Goal: Information Seeking & Learning: Learn about a topic

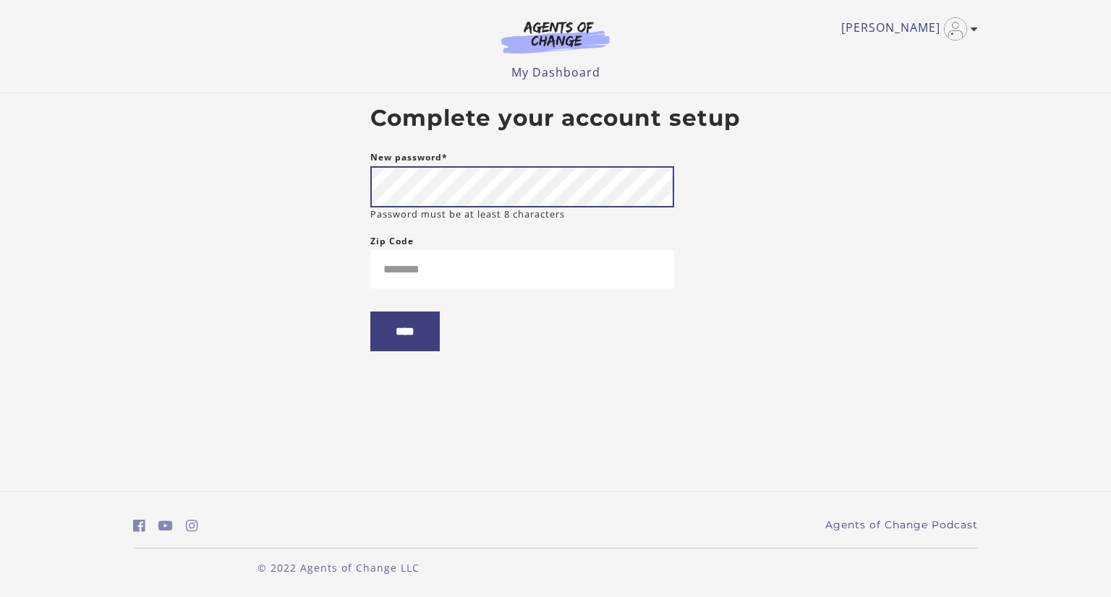
click at [182, 187] on body "Skip to main content [PERSON_NAME] My Account Support Sign Out Toggle menu Menu…" at bounding box center [555, 298] width 1111 height 597
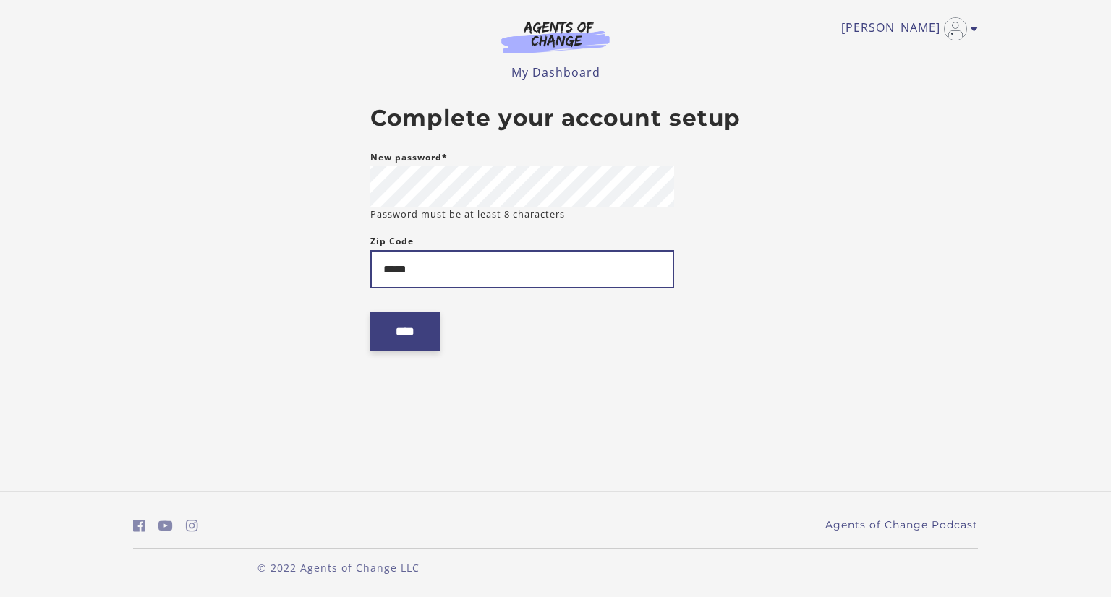
type input "*****"
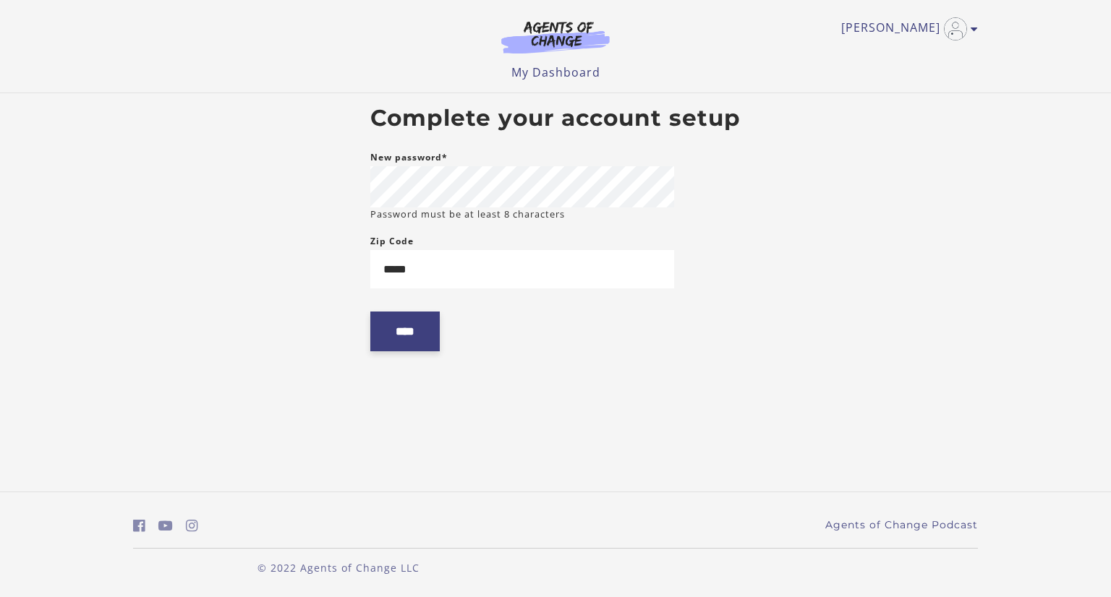
click at [430, 333] on input "****" at bounding box center [404, 332] width 69 height 40
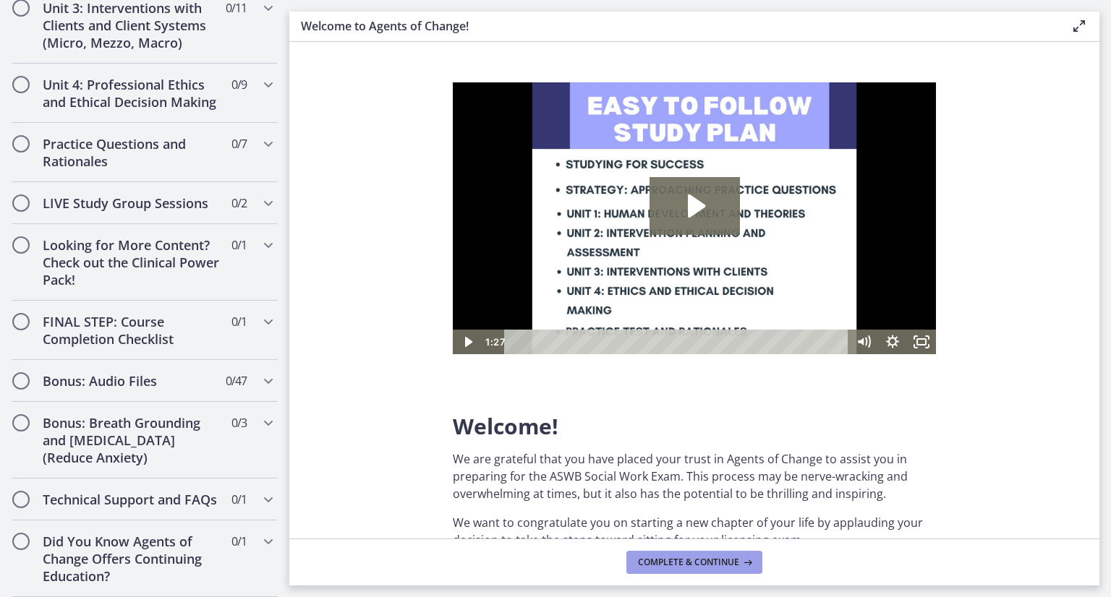
click at [688, 562] on span "Complete & continue" at bounding box center [688, 563] width 101 height 12
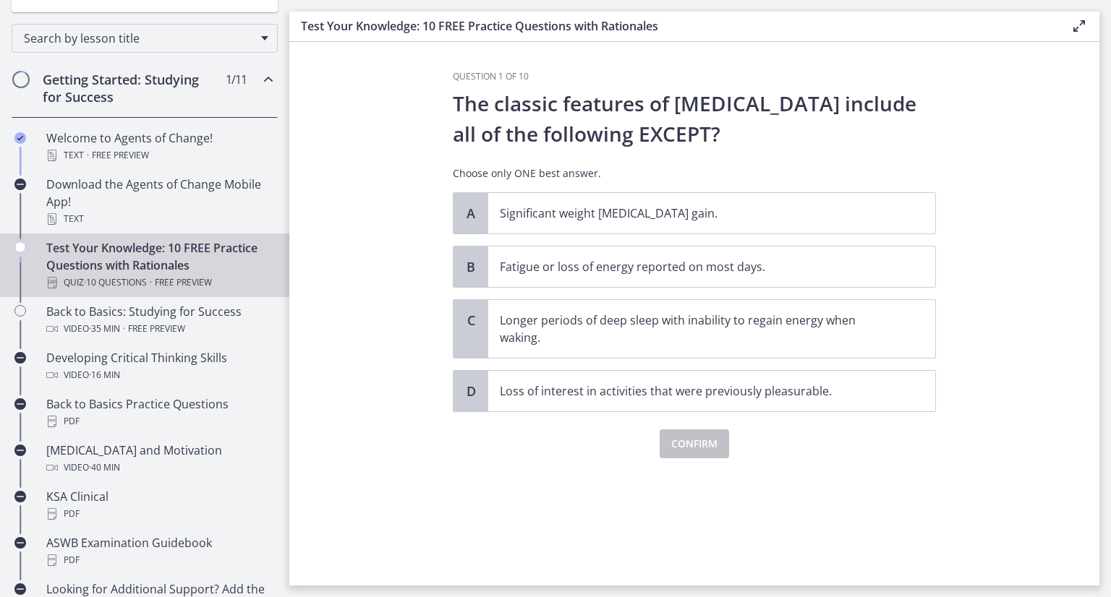
scroll to position [145, 0]
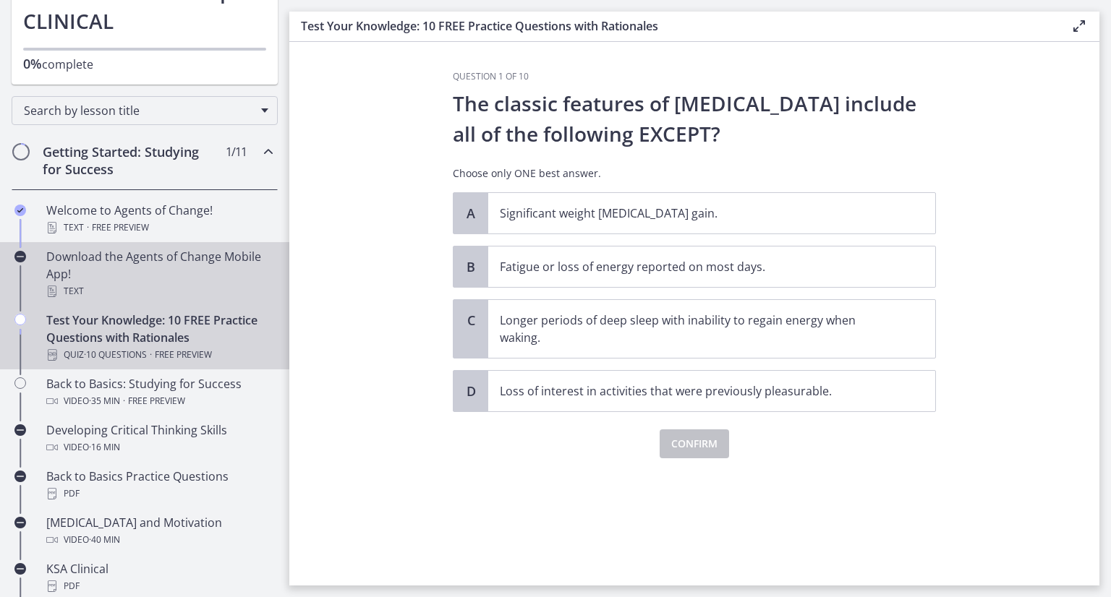
click at [140, 289] on div "Text" at bounding box center [159, 291] width 226 height 17
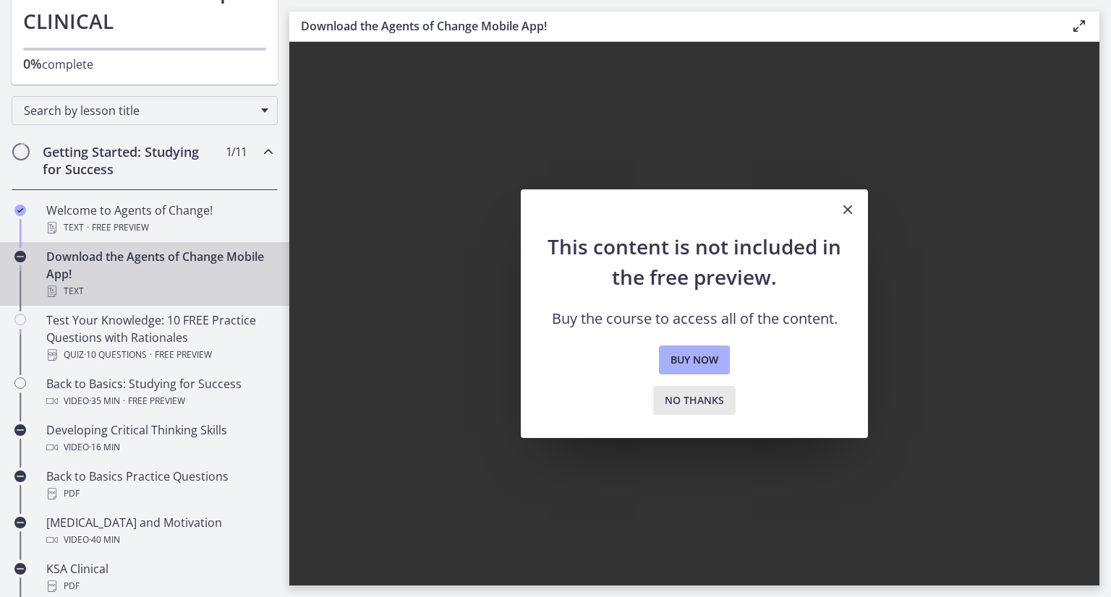
click at [688, 405] on span "No thanks" at bounding box center [694, 400] width 59 height 17
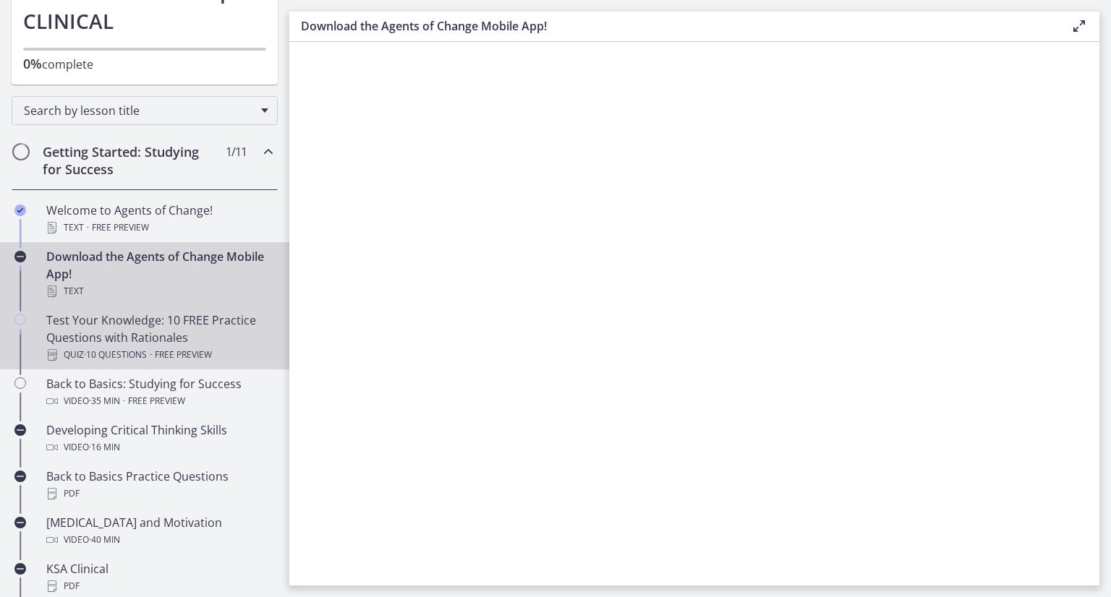
click at [46, 340] on div "Test Your Knowledge: 10 FREE Practice Questions with Rationales Quiz · 10 Quest…" at bounding box center [159, 338] width 226 height 52
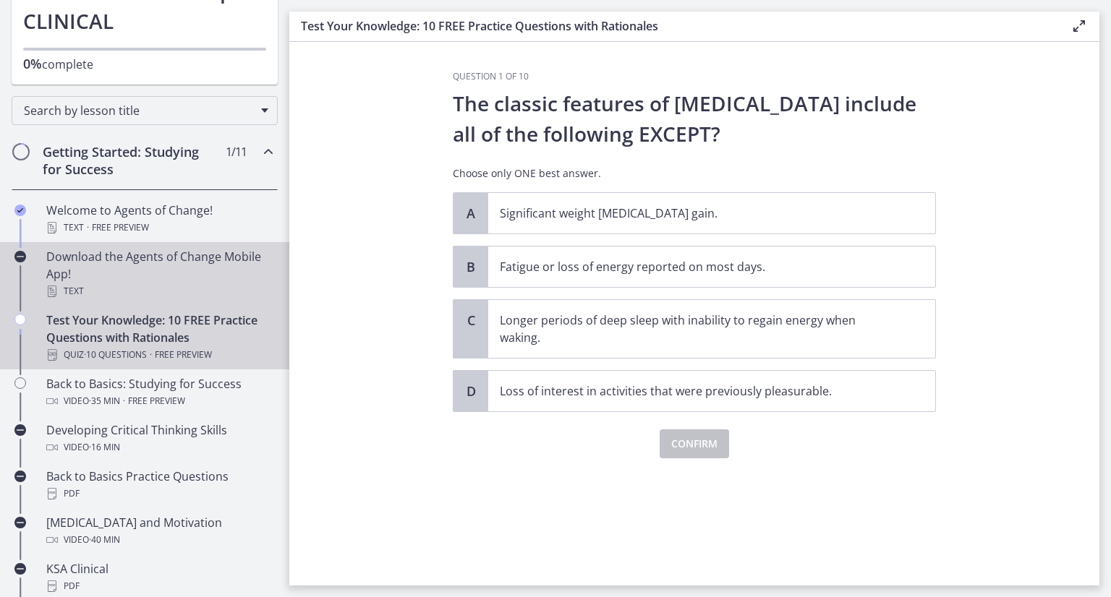
click at [90, 268] on div "Download the Agents of Change Mobile App! Text" at bounding box center [159, 274] width 226 height 52
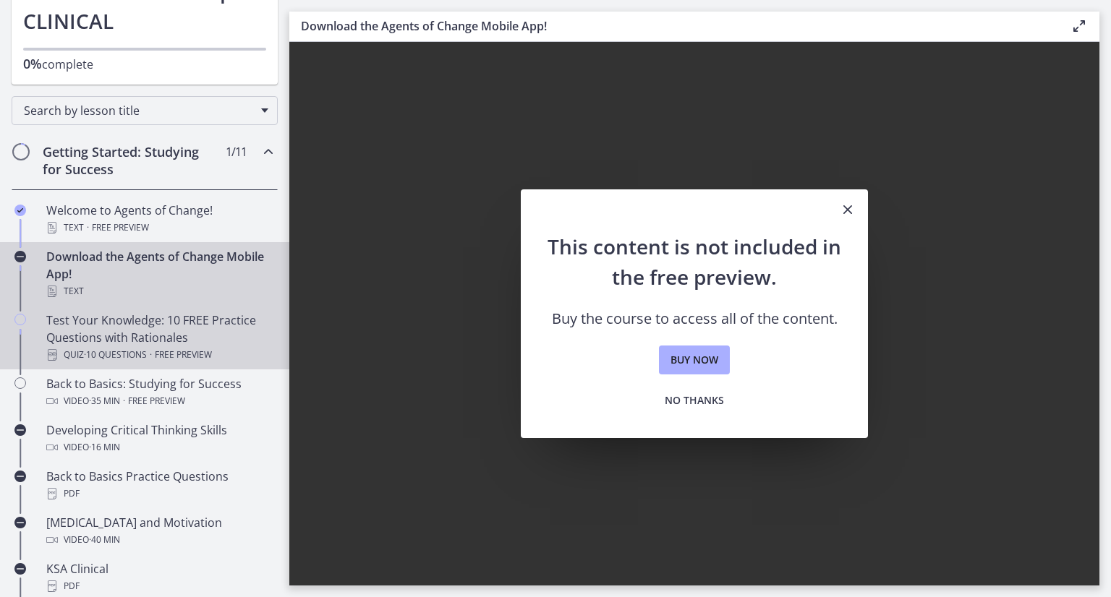
click at [135, 346] on span "· 10 Questions" at bounding box center [115, 354] width 63 height 17
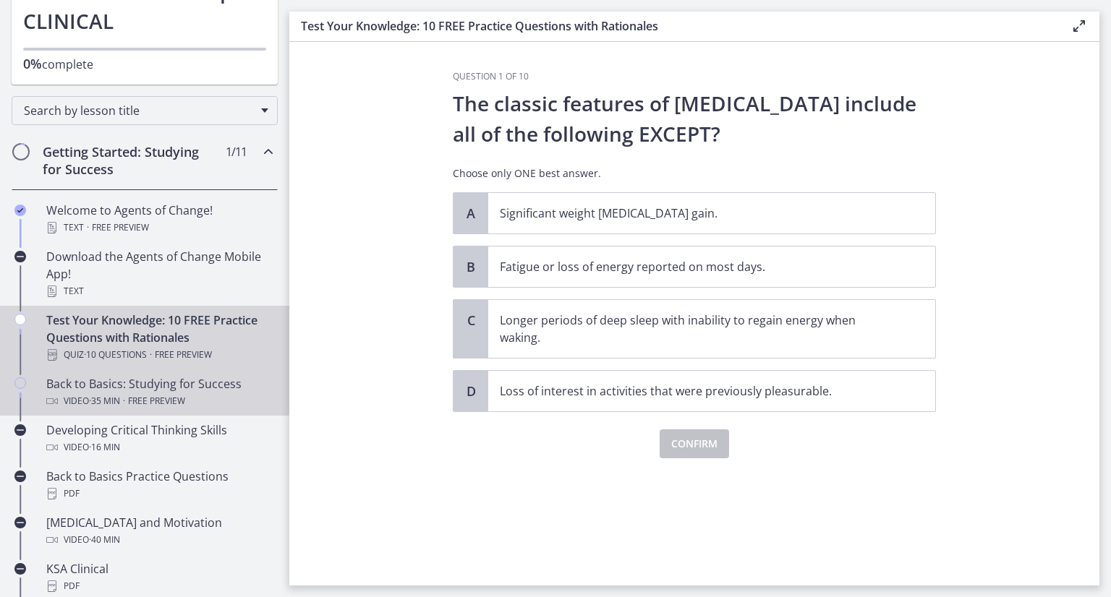
click at [136, 403] on span "Free preview" at bounding box center [156, 401] width 57 height 17
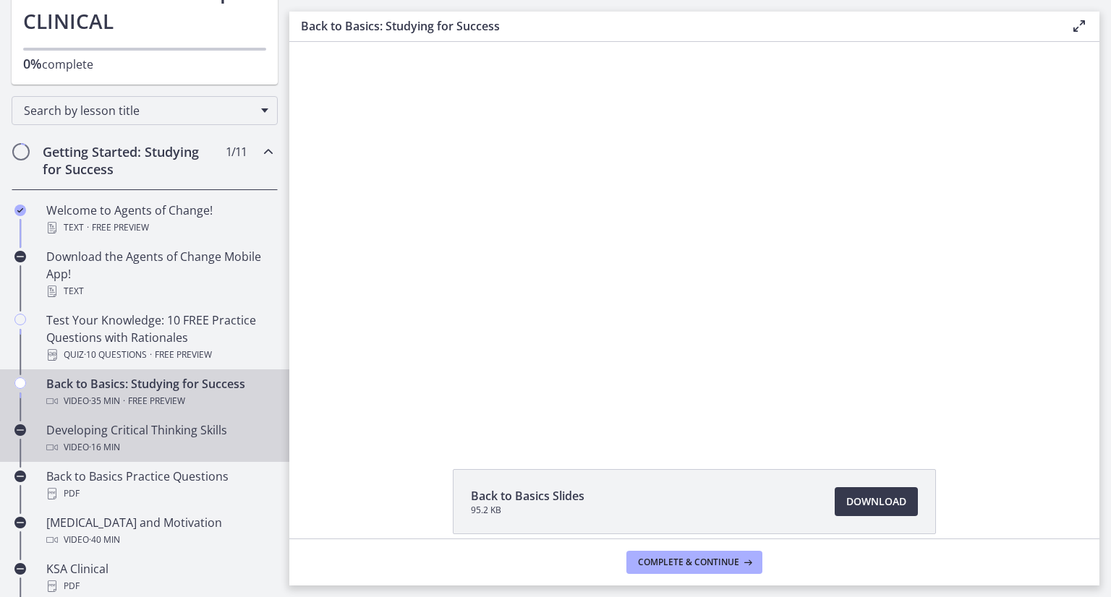
click at [185, 440] on div "Video · 16 min" at bounding box center [159, 447] width 226 height 17
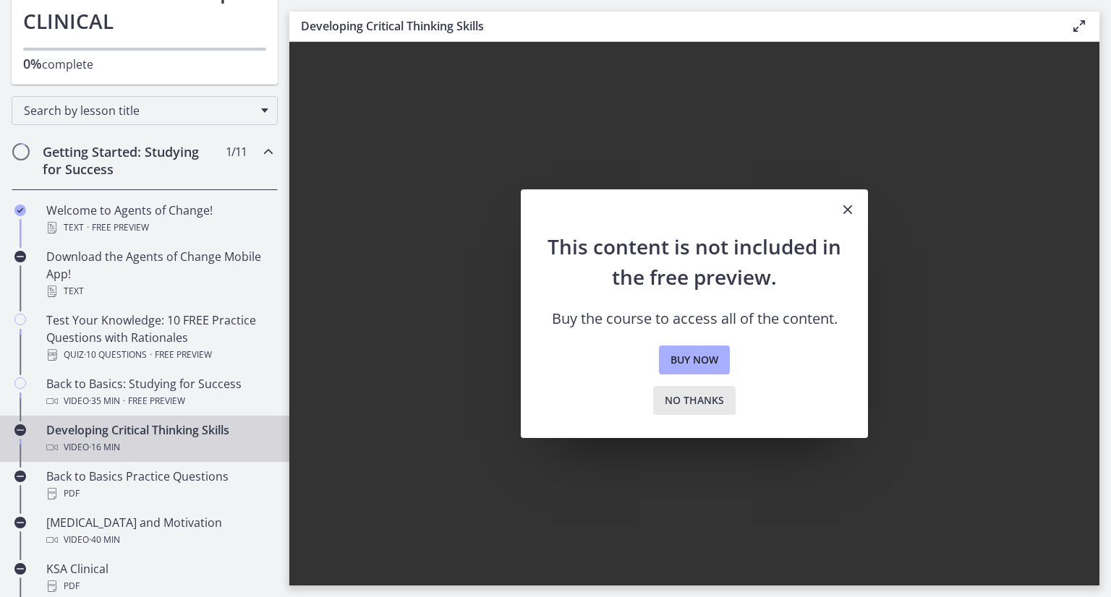
click at [708, 409] on button "No thanks" at bounding box center [694, 400] width 82 height 29
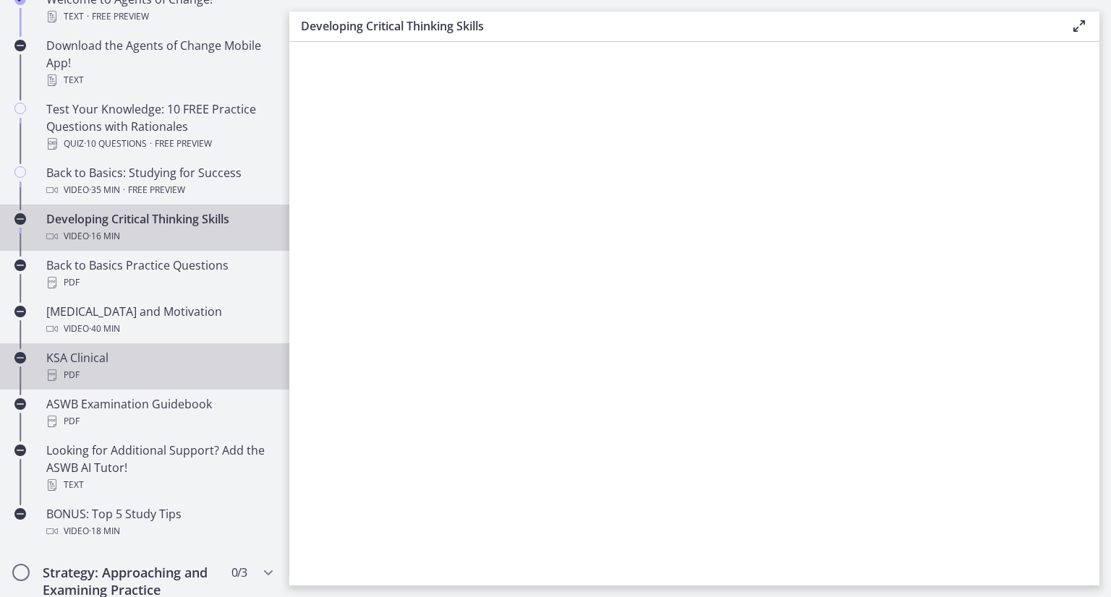
scroll to position [362, 0]
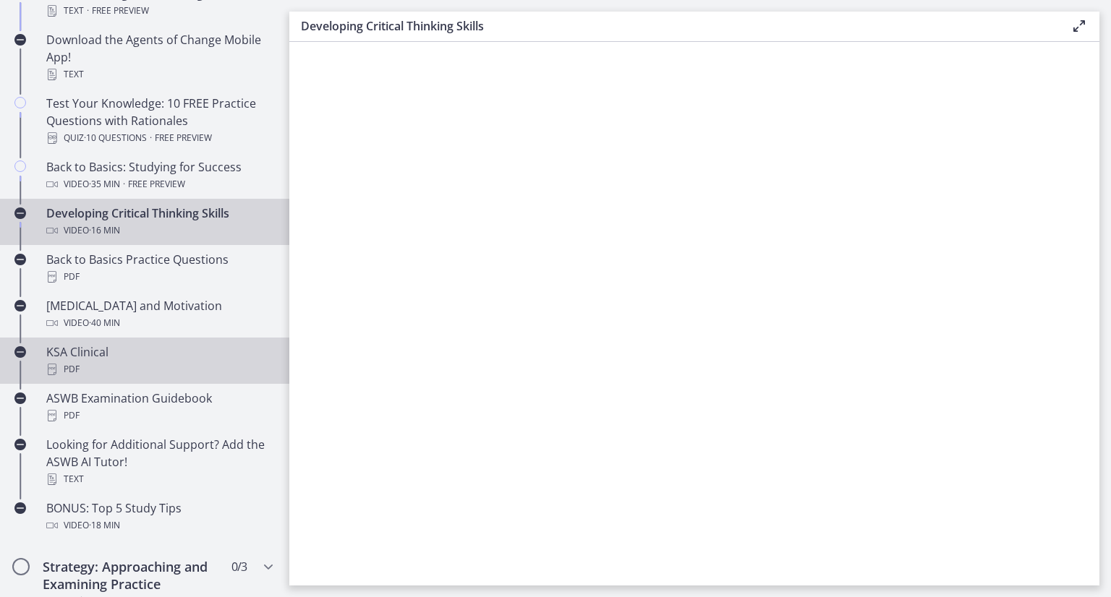
click at [177, 367] on div "PDF" at bounding box center [159, 369] width 226 height 17
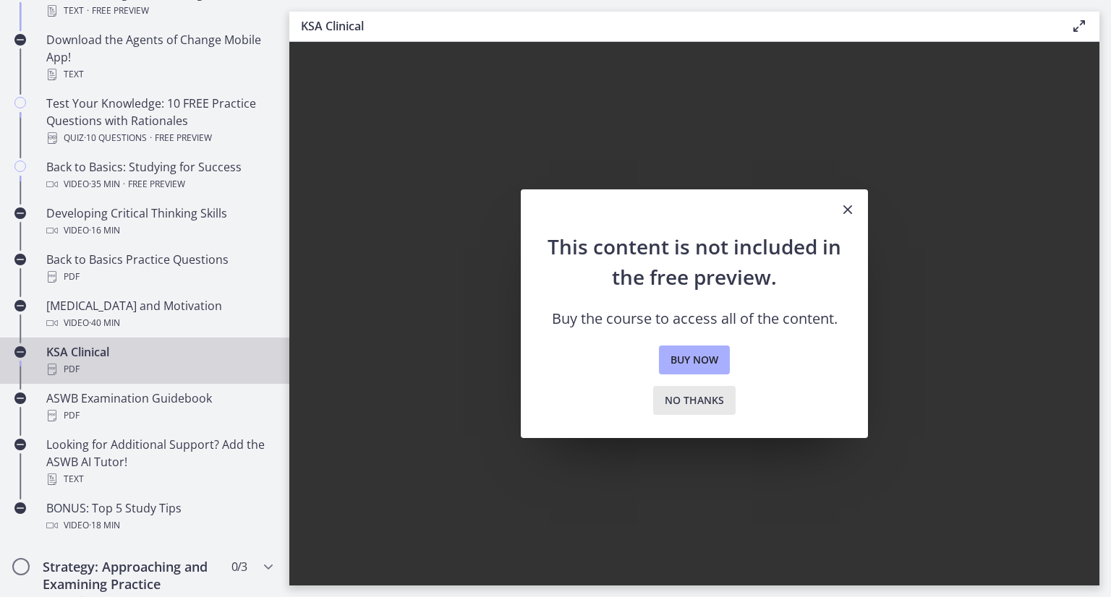
click at [680, 405] on span "No thanks" at bounding box center [694, 400] width 59 height 17
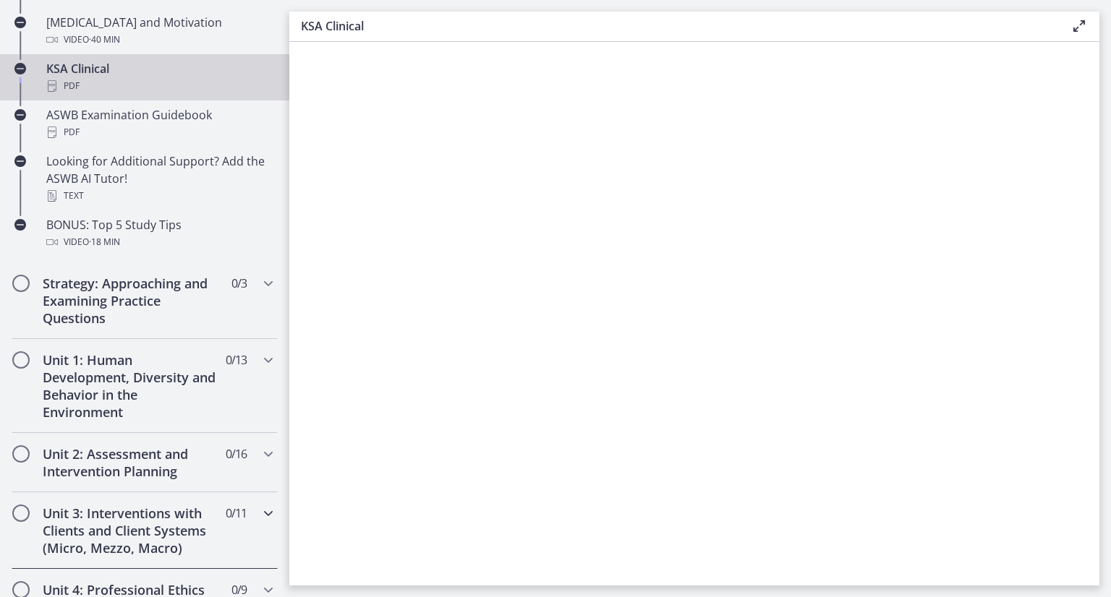
scroll to position [506, 0]
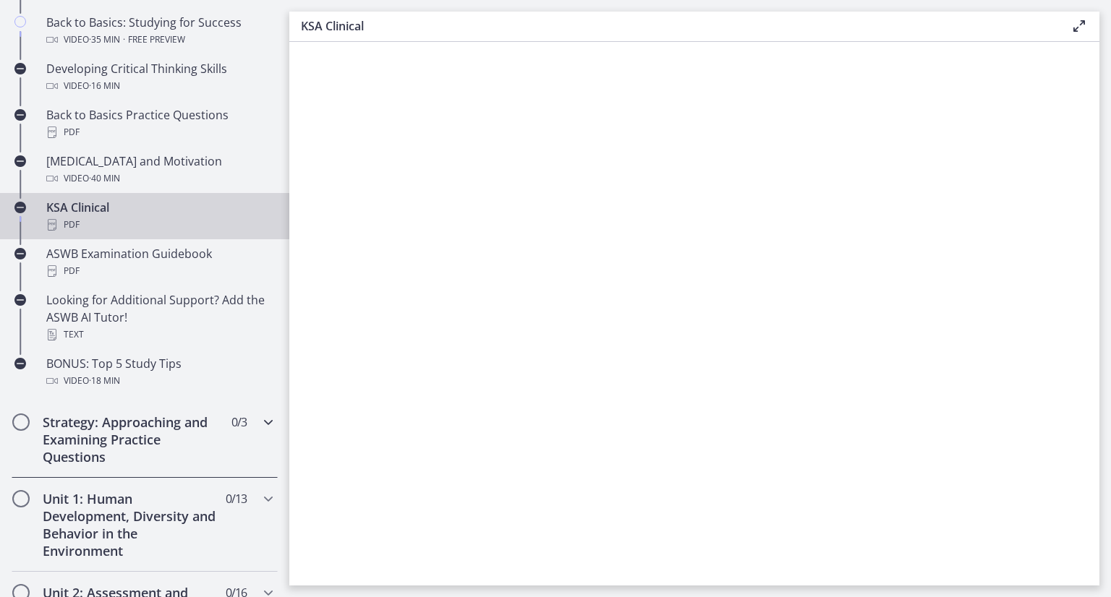
click at [218, 446] on div "Strategy: Approaching and Examining Practice Questions 0 / 3 Completed" at bounding box center [145, 439] width 266 height 77
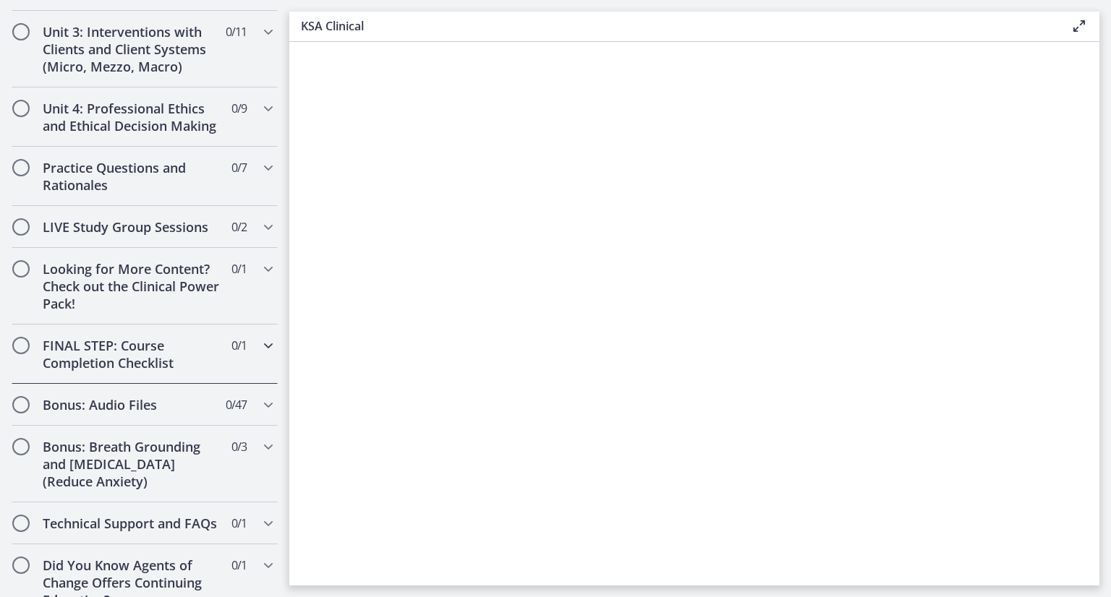
scroll to position [776, 0]
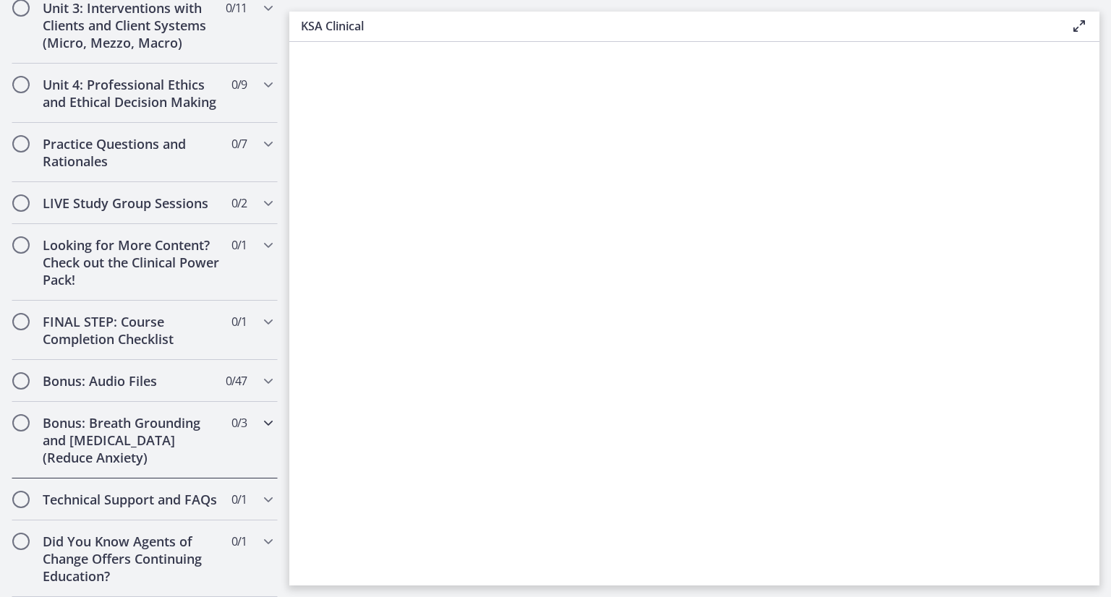
click at [196, 448] on h2 "Bonus: Breath Grounding and [MEDICAL_DATA] (Reduce Anxiety)" at bounding box center [131, 440] width 176 height 52
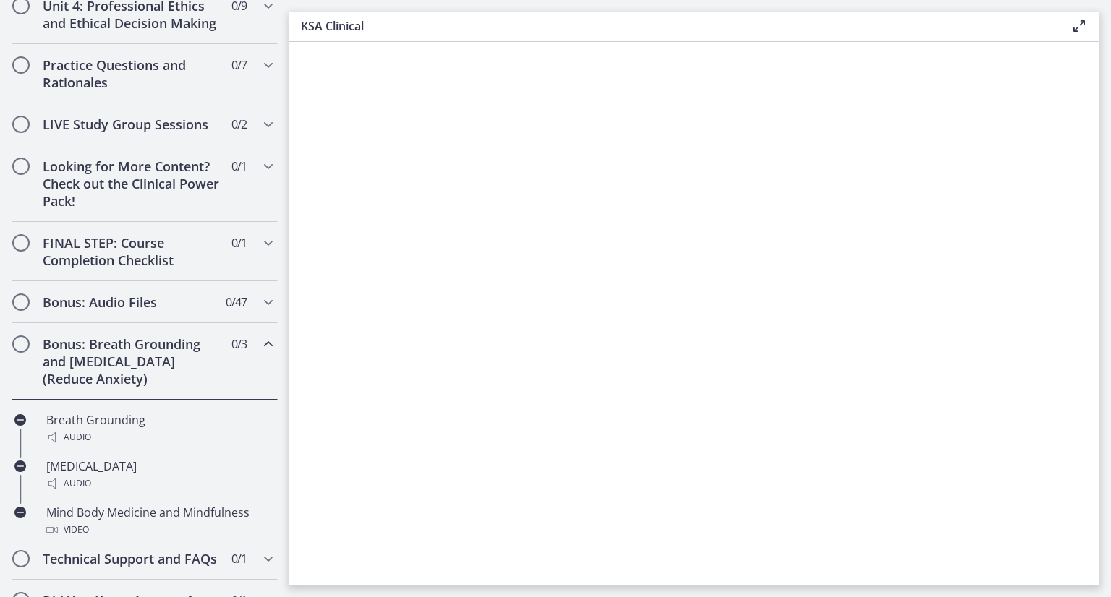
scroll to position [608, 0]
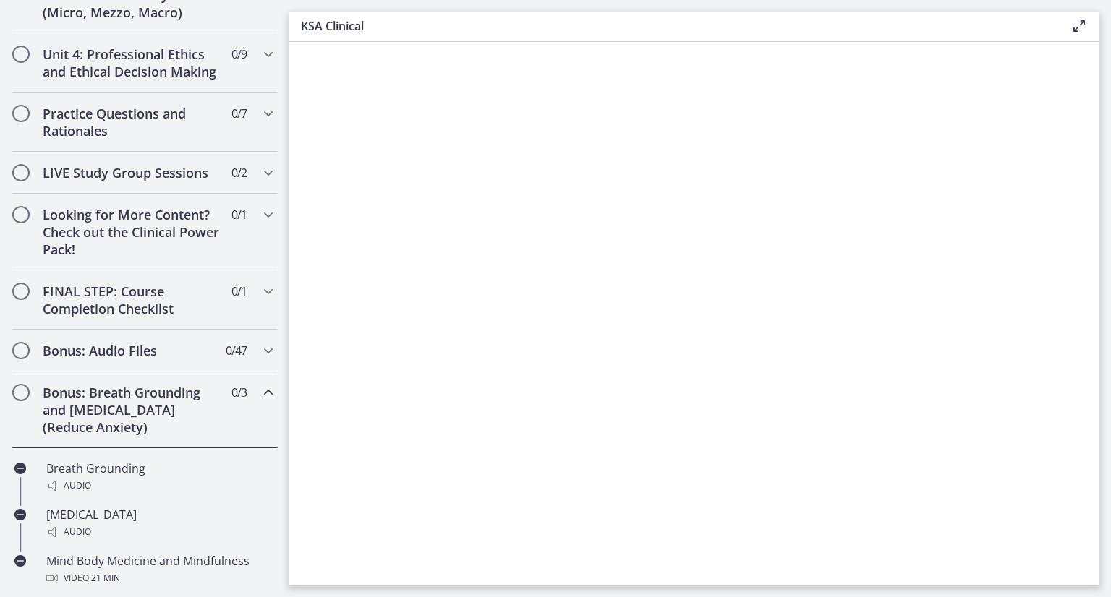
click at [197, 436] on h2 "Bonus: Breath Grounding and [MEDICAL_DATA] (Reduce Anxiety)" at bounding box center [131, 410] width 176 height 52
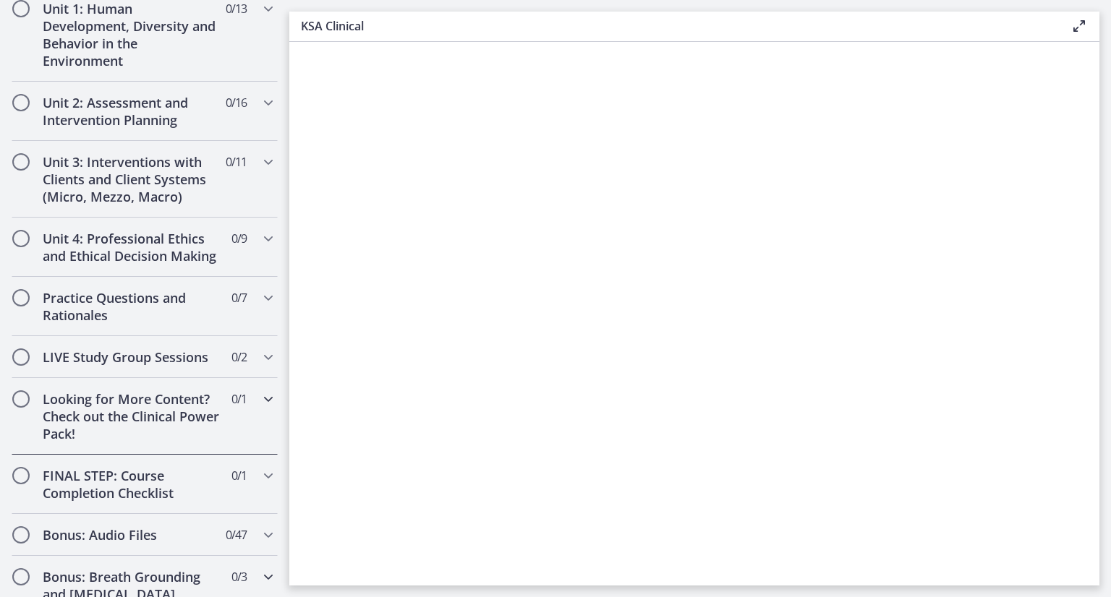
scroll to position [391, 0]
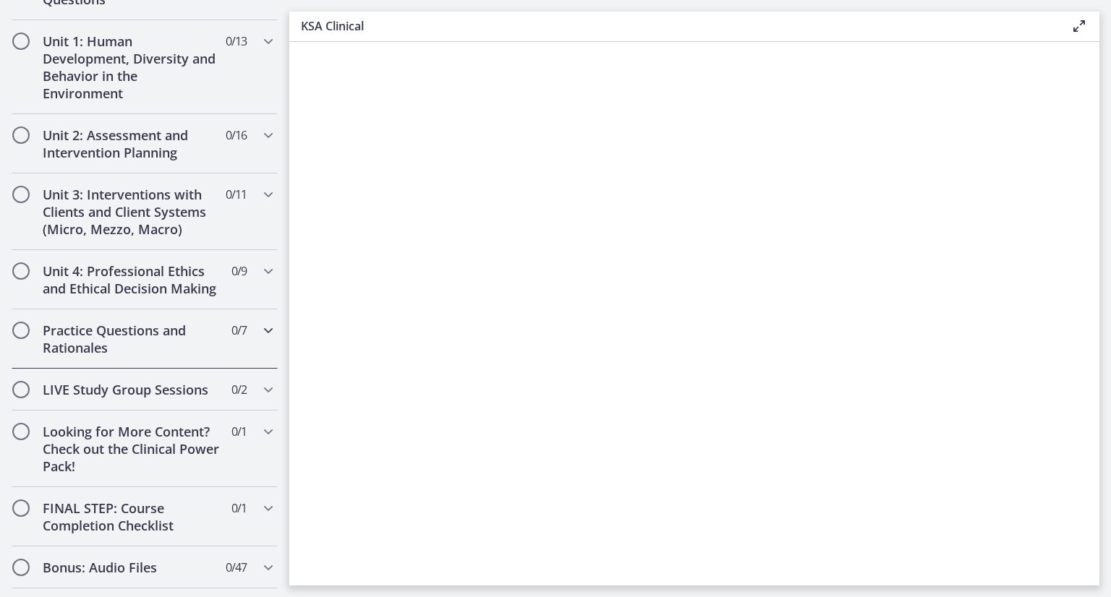
click at [208, 357] on h2 "Practice Questions and Rationales" at bounding box center [131, 339] width 176 height 35
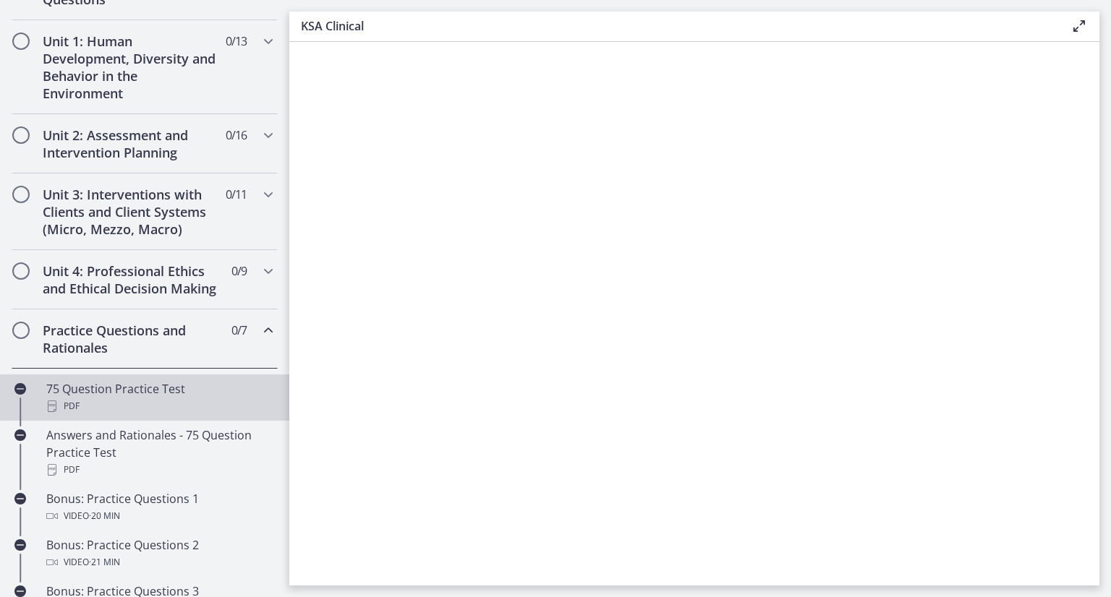
click at [193, 408] on div "75 Question Practice Test PDF" at bounding box center [159, 397] width 226 height 35
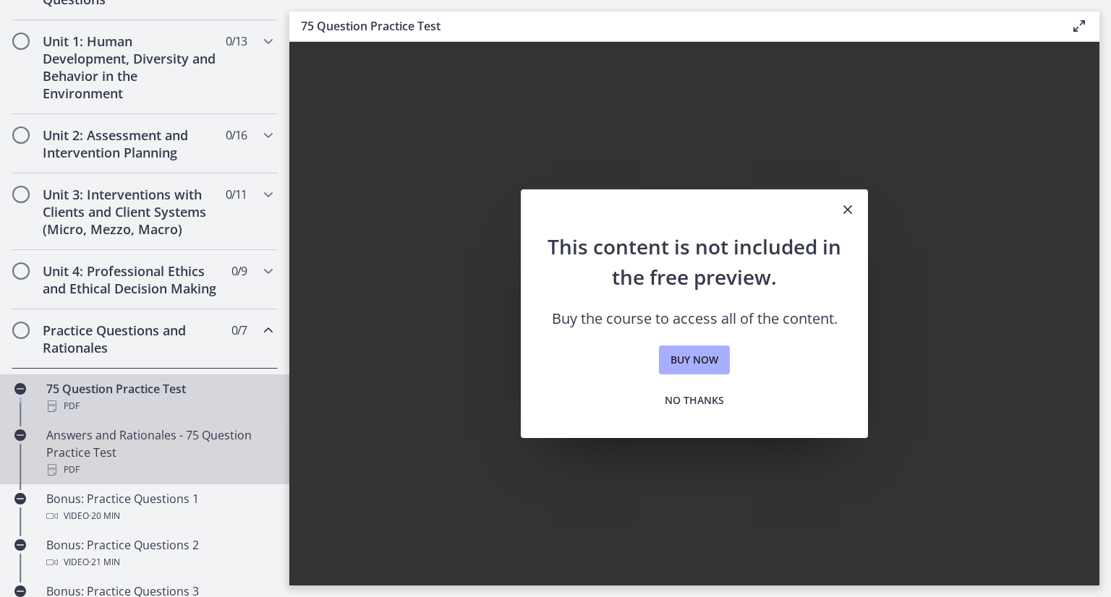
click at [160, 448] on div "Answers and Rationales - 75 Question Practice Test PDF" at bounding box center [159, 453] width 226 height 52
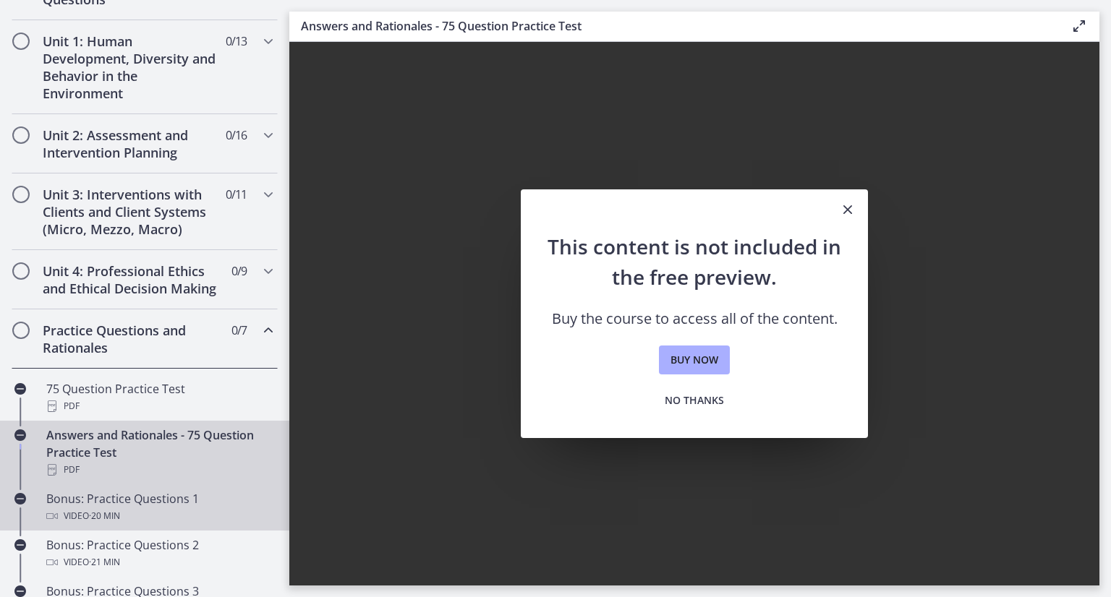
click at [127, 521] on div "Bonus: Practice Questions 1 Video · 20 min" at bounding box center [159, 507] width 226 height 35
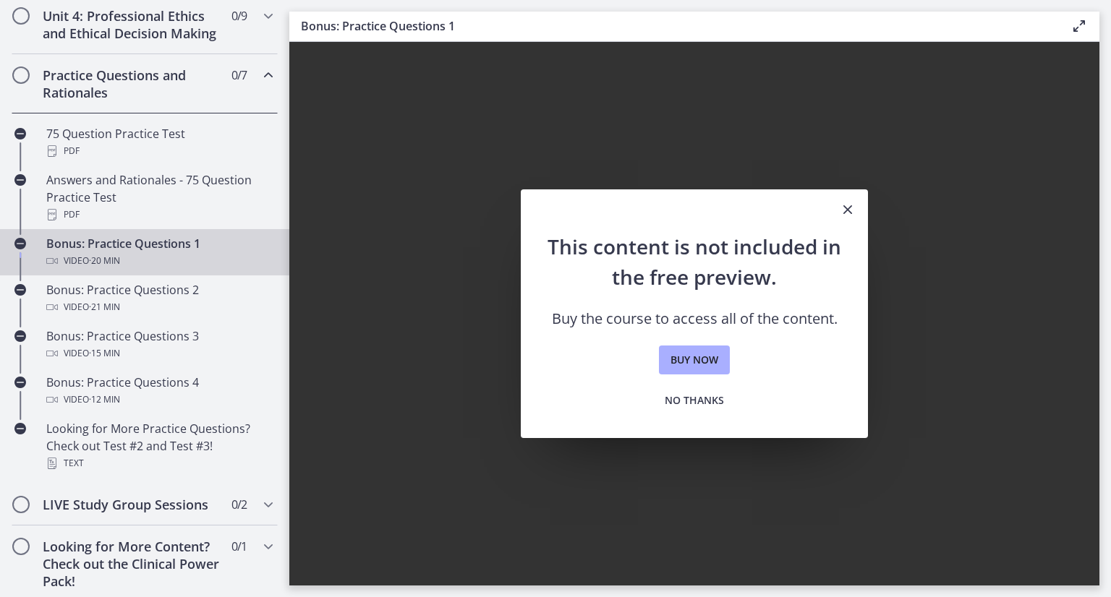
scroll to position [681, 0]
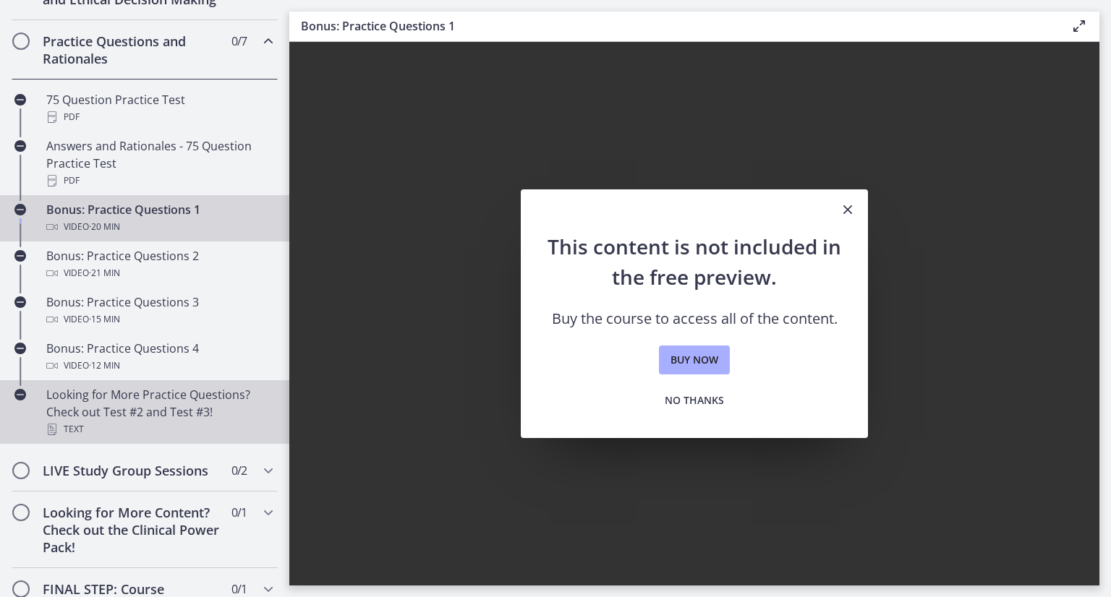
click at [118, 429] on div "Looking for More Practice Questions? Check out Test #2 and Test #3! Text" at bounding box center [159, 412] width 226 height 52
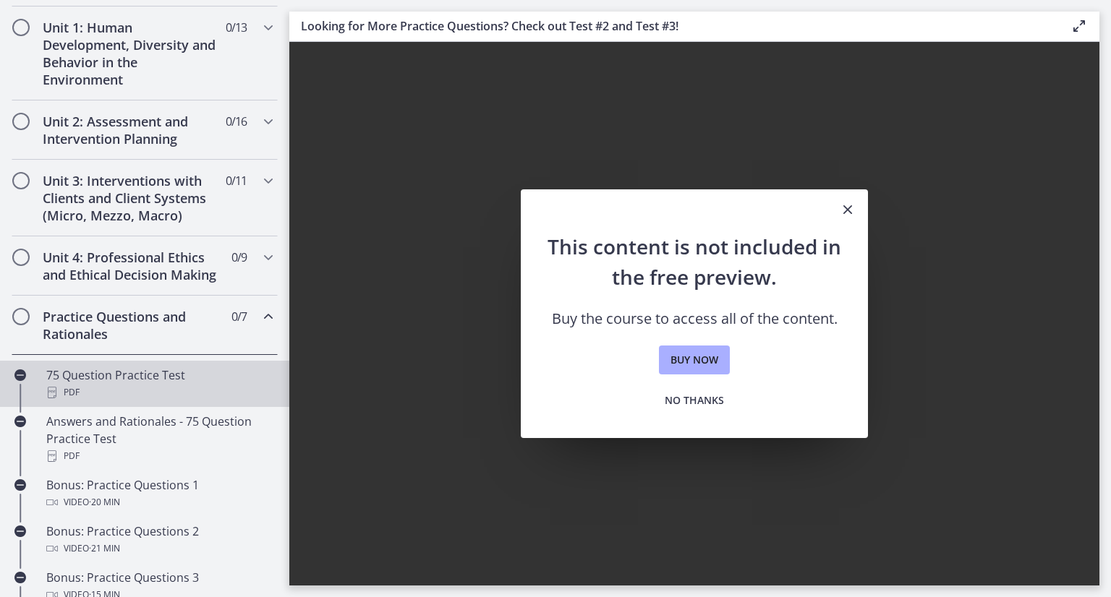
scroll to position [391, 0]
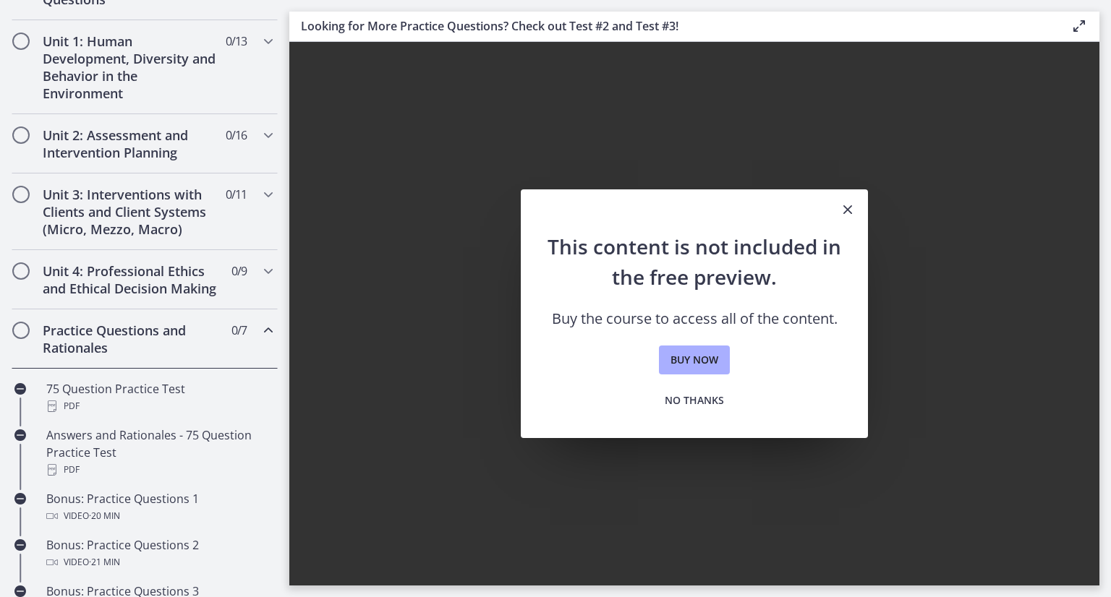
click at [142, 357] on h2 "Practice Questions and Rationales" at bounding box center [131, 339] width 176 height 35
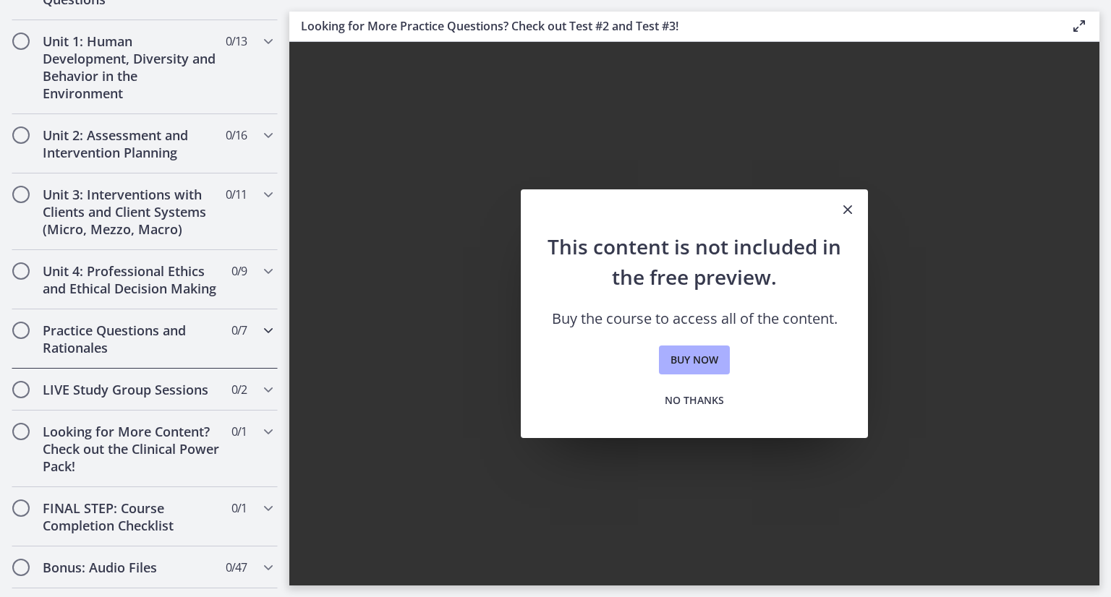
click at [209, 364] on div "Practice Questions and Rationales 0 / 7 Completed" at bounding box center [145, 339] width 266 height 59
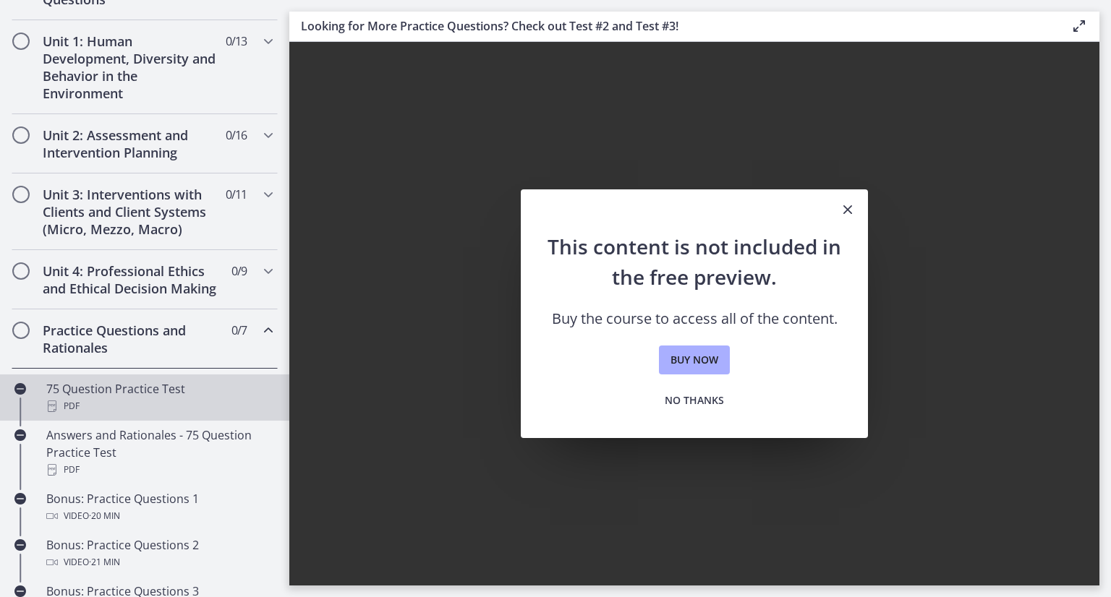
click at [171, 407] on div "75 Question Practice Test PDF" at bounding box center [159, 397] width 226 height 35
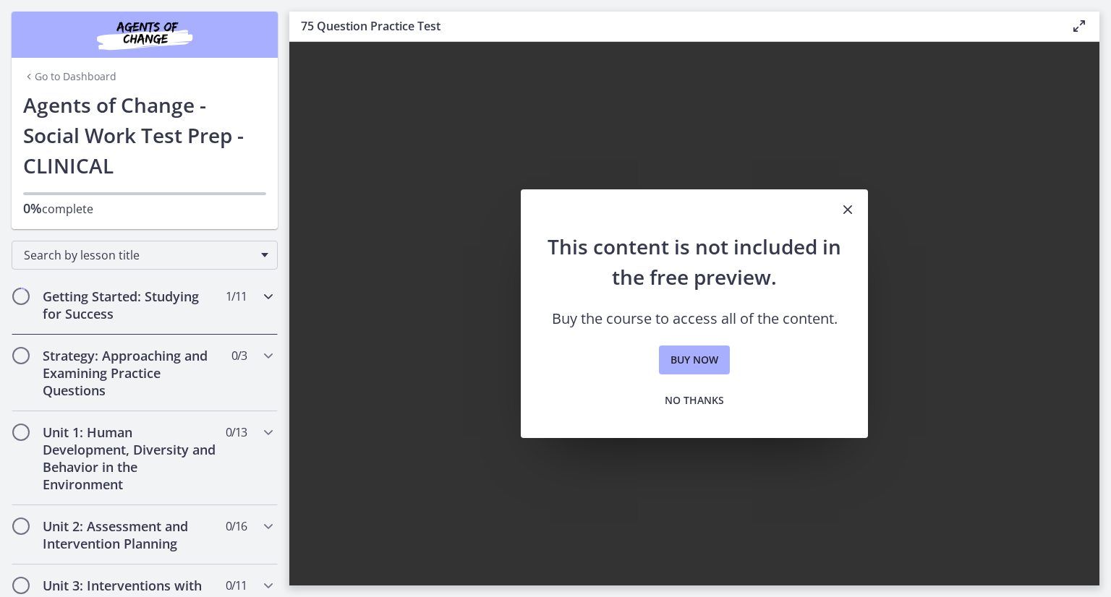
click at [155, 297] on h2 "Getting Started: Studying for Success" at bounding box center [131, 305] width 176 height 35
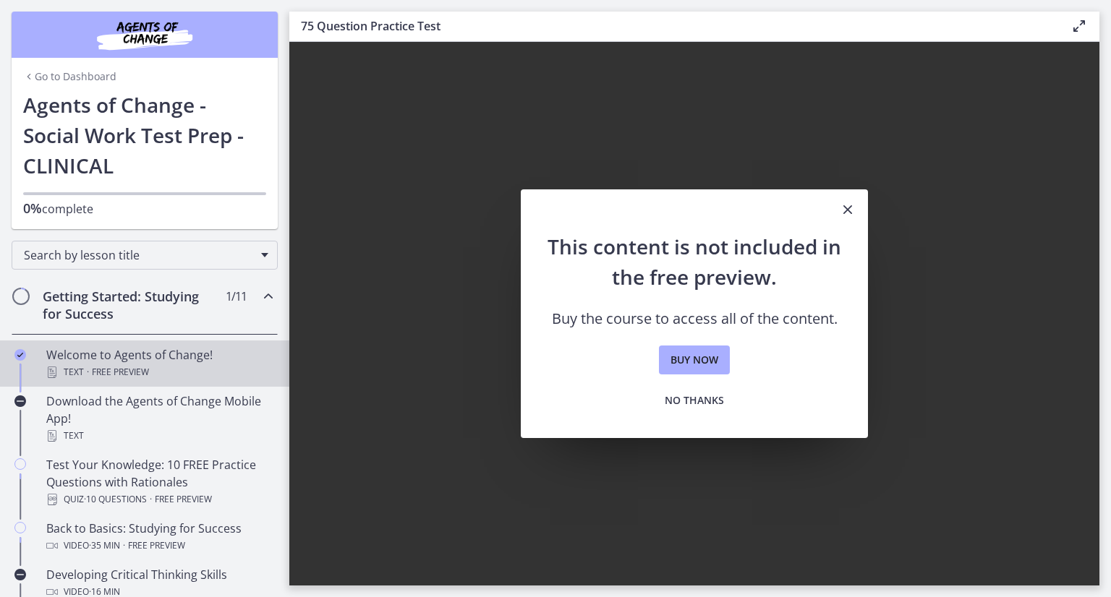
click at [130, 365] on span "Free preview" at bounding box center [120, 372] width 57 height 17
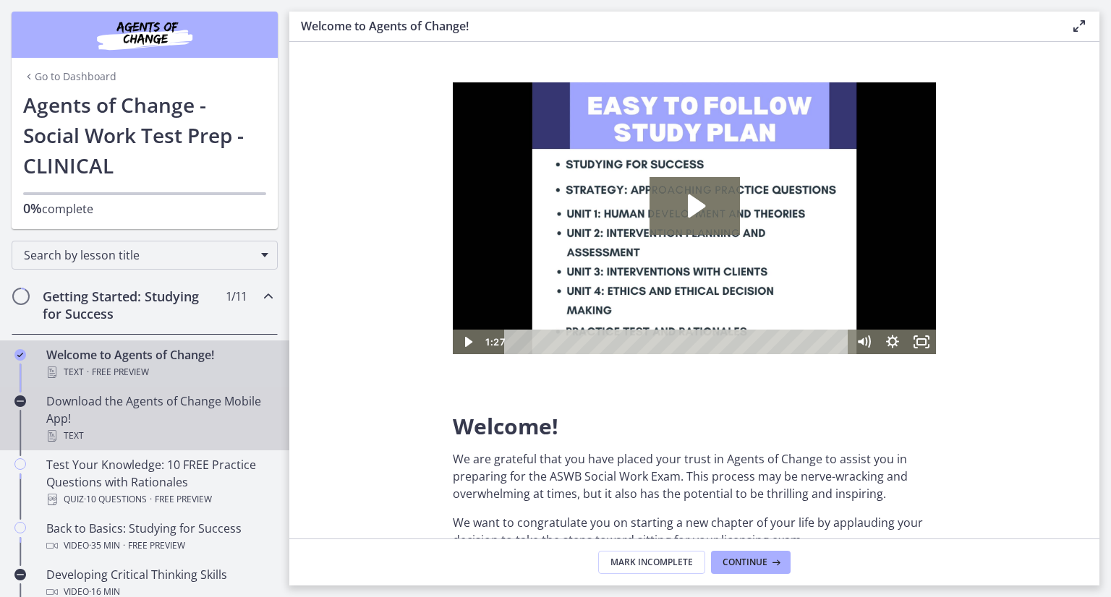
click at [138, 427] on div "Text" at bounding box center [159, 435] width 226 height 17
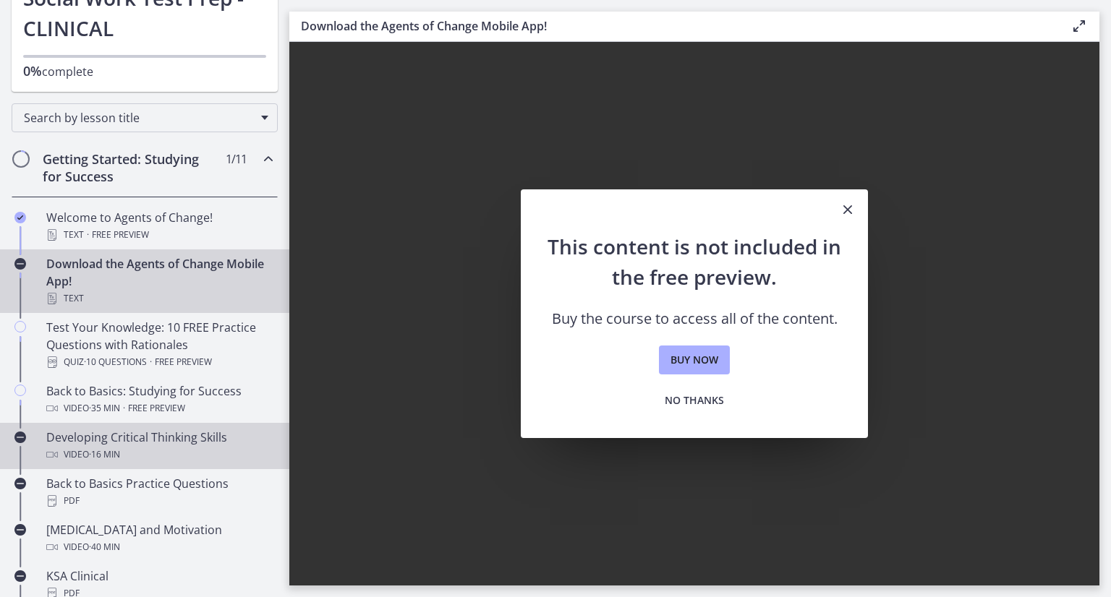
scroll to position [145, 0]
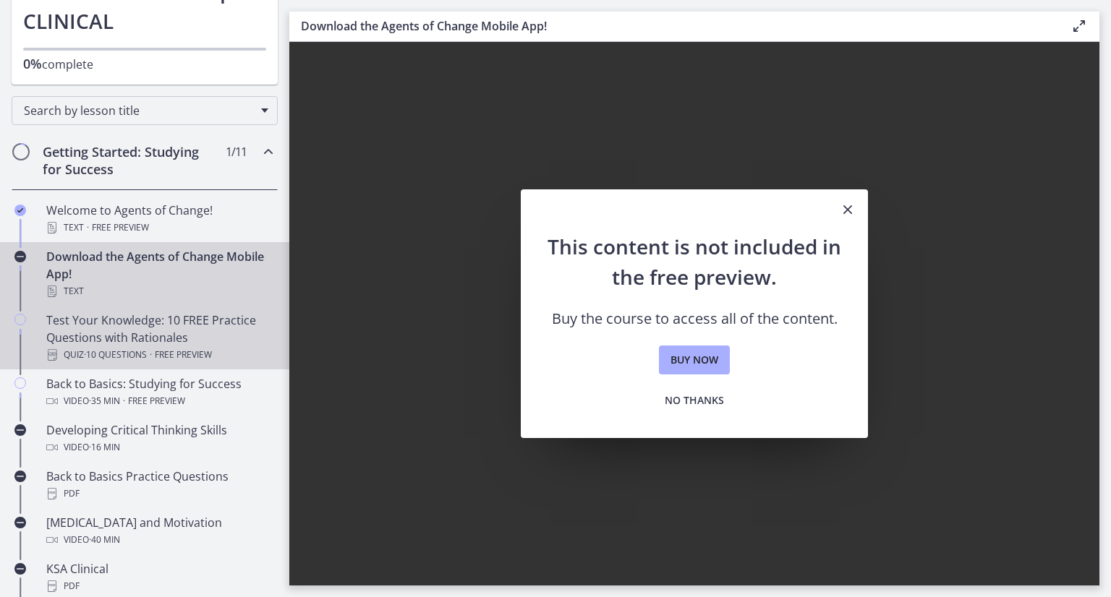
click at [153, 320] on div "Test Your Knowledge: 10 FREE Practice Questions with Rationales Quiz · 10 Quest…" at bounding box center [159, 338] width 226 height 52
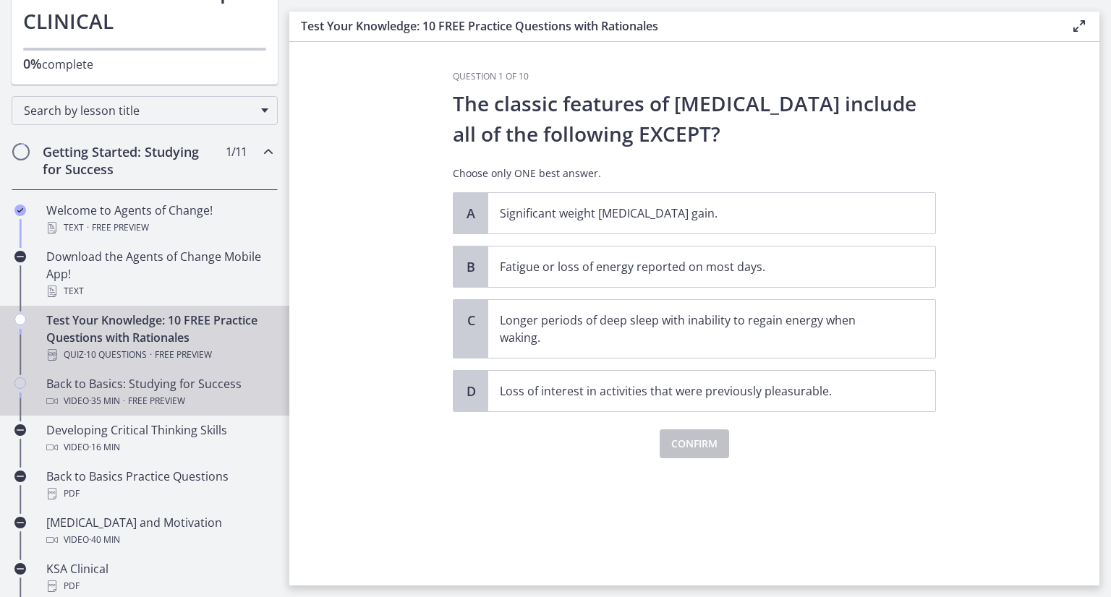
click at [181, 393] on span "Free preview" at bounding box center [156, 401] width 57 height 17
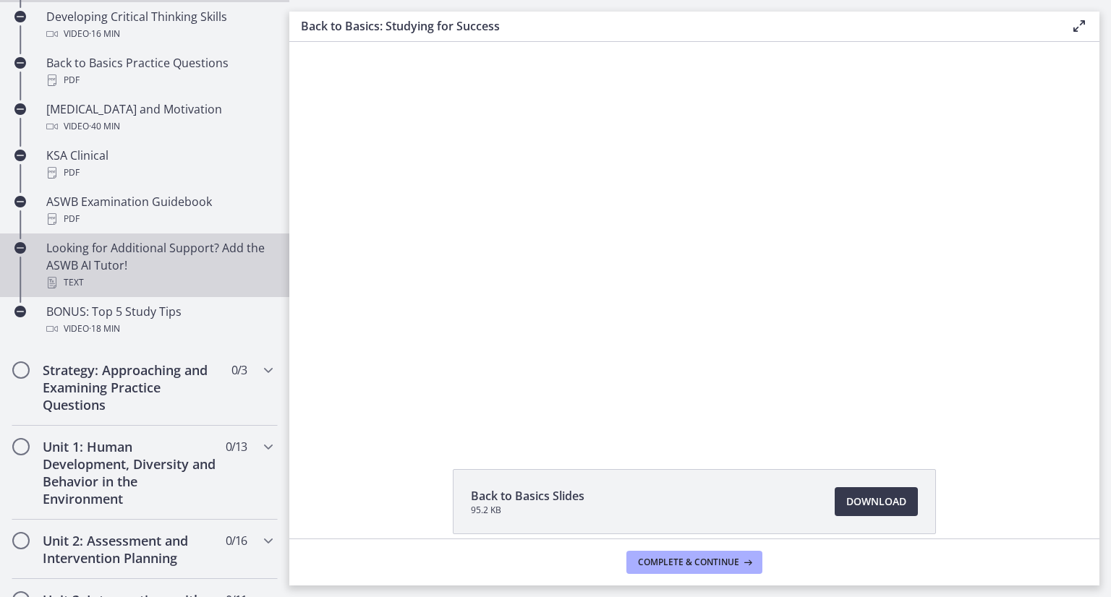
scroll to position [579, 0]
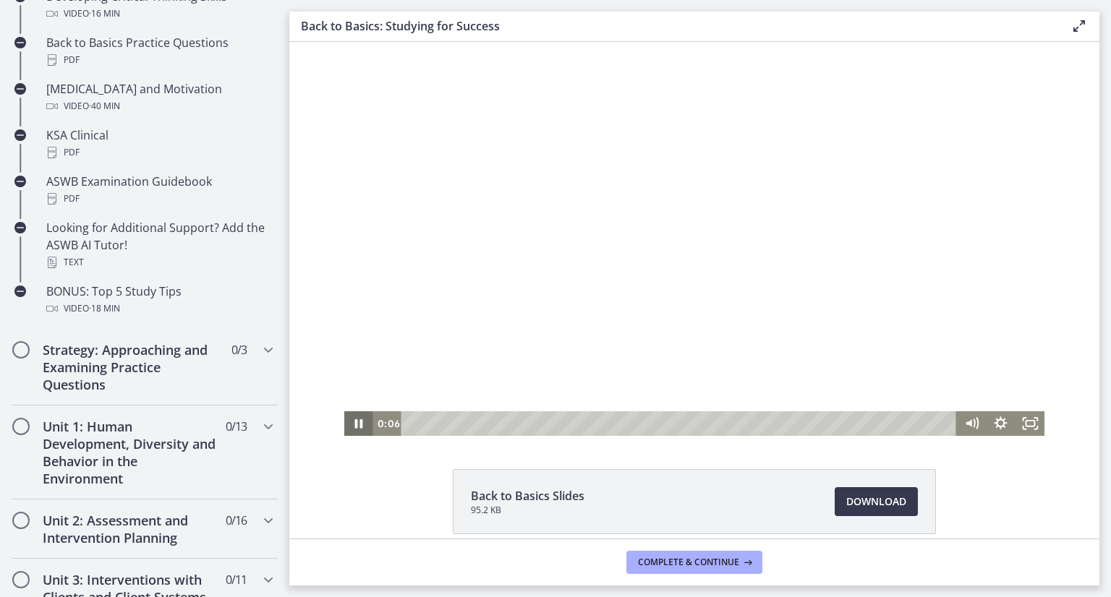
click at [344, 420] on icon "Pause" at bounding box center [358, 424] width 29 height 25
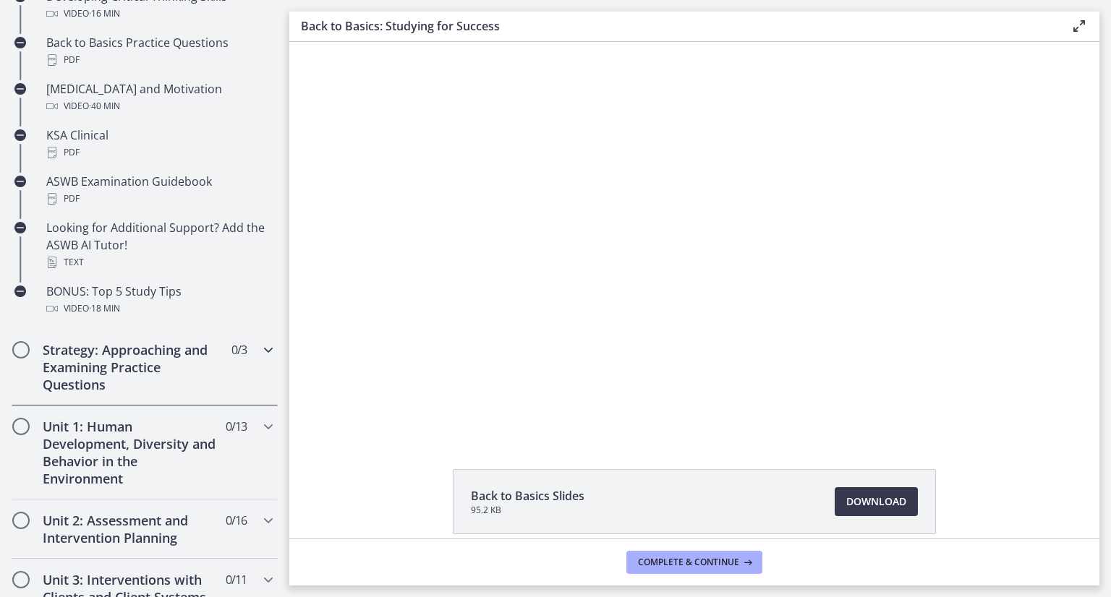
click at [124, 354] on h2 "Strategy: Approaching and Examining Practice Questions" at bounding box center [131, 367] width 176 height 52
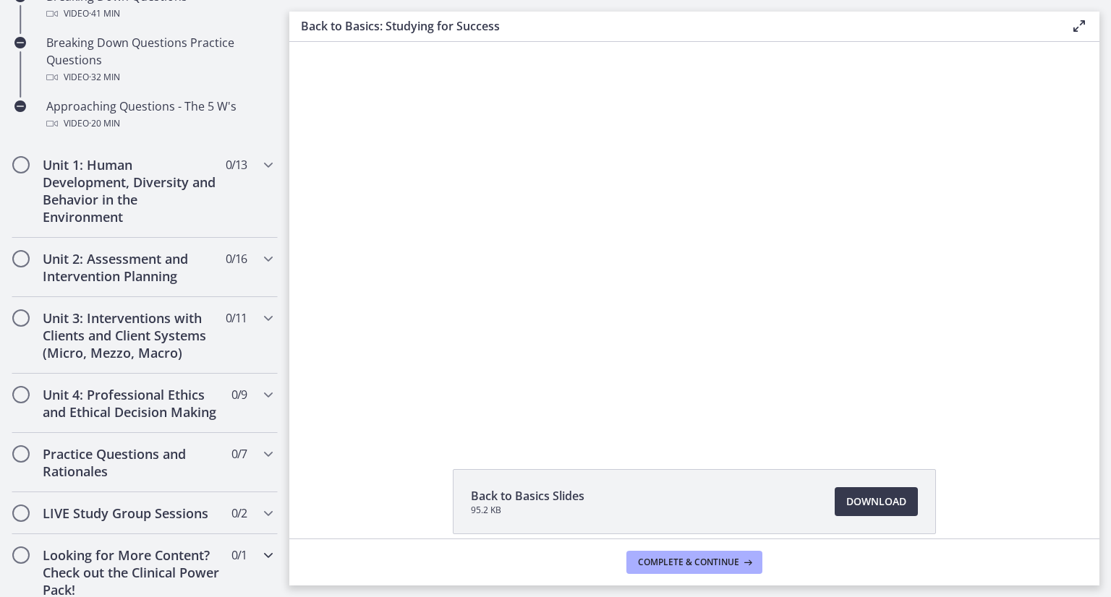
scroll to position [434, 0]
click at [179, 186] on h2 "Unit 1: Human Development, Diversity and Behavior in the Environment" at bounding box center [131, 192] width 176 height 69
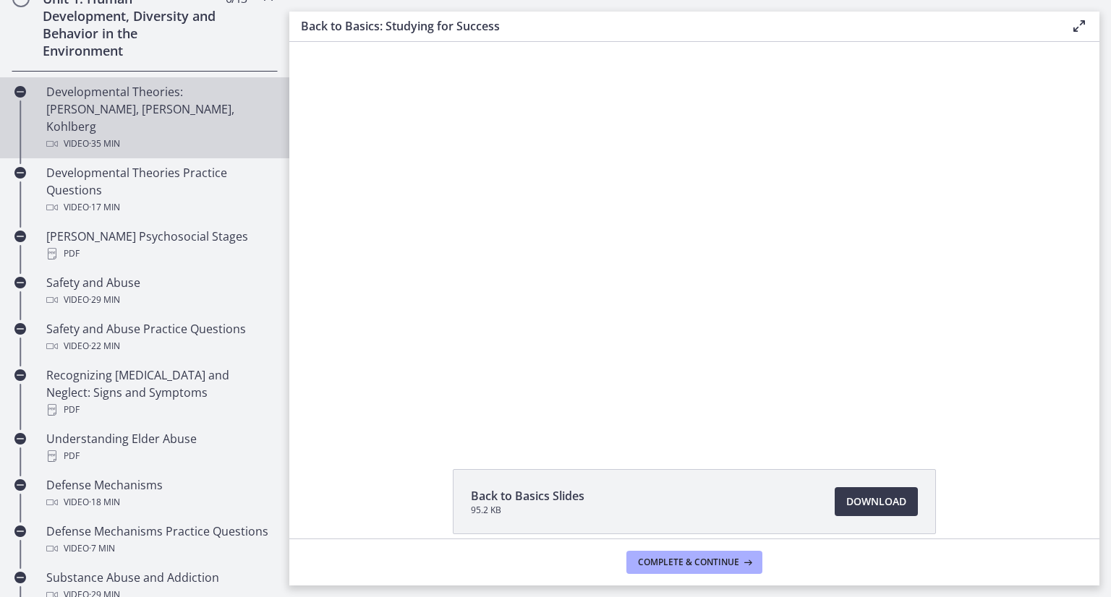
click at [155, 135] on div "Video · 35 min" at bounding box center [159, 143] width 226 height 17
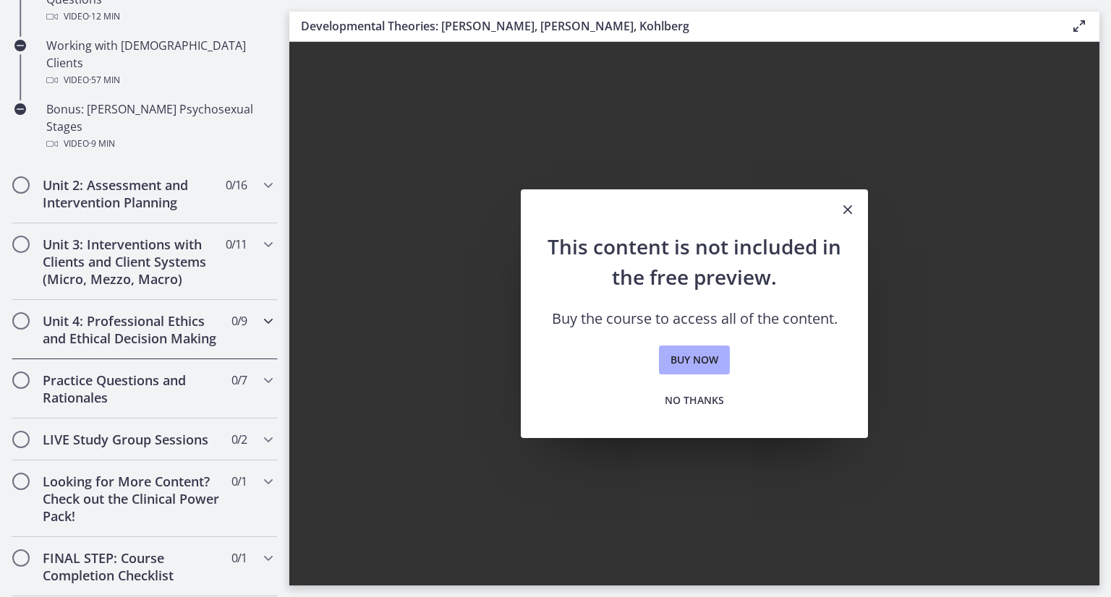
scroll to position [1085, 0]
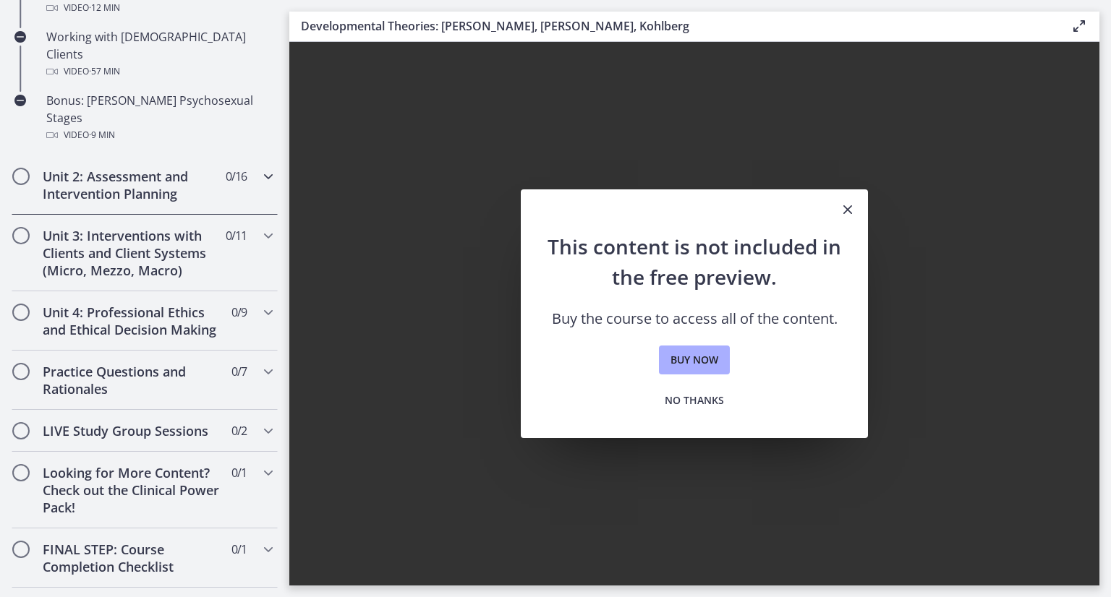
click at [226, 168] on span "0 / 16 Completed" at bounding box center [236, 176] width 21 height 17
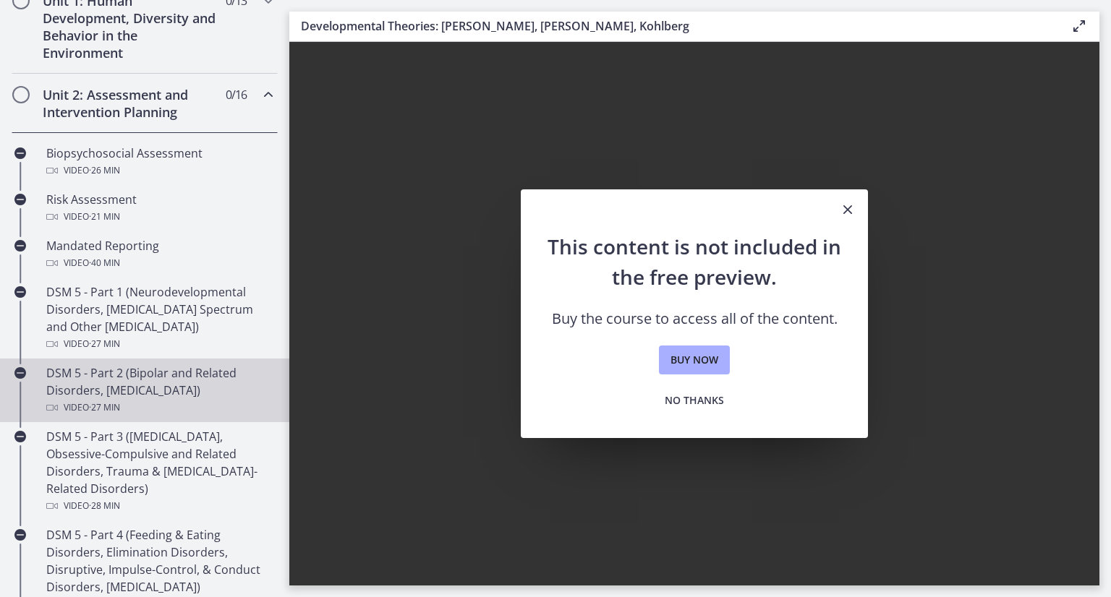
scroll to position [434, 0]
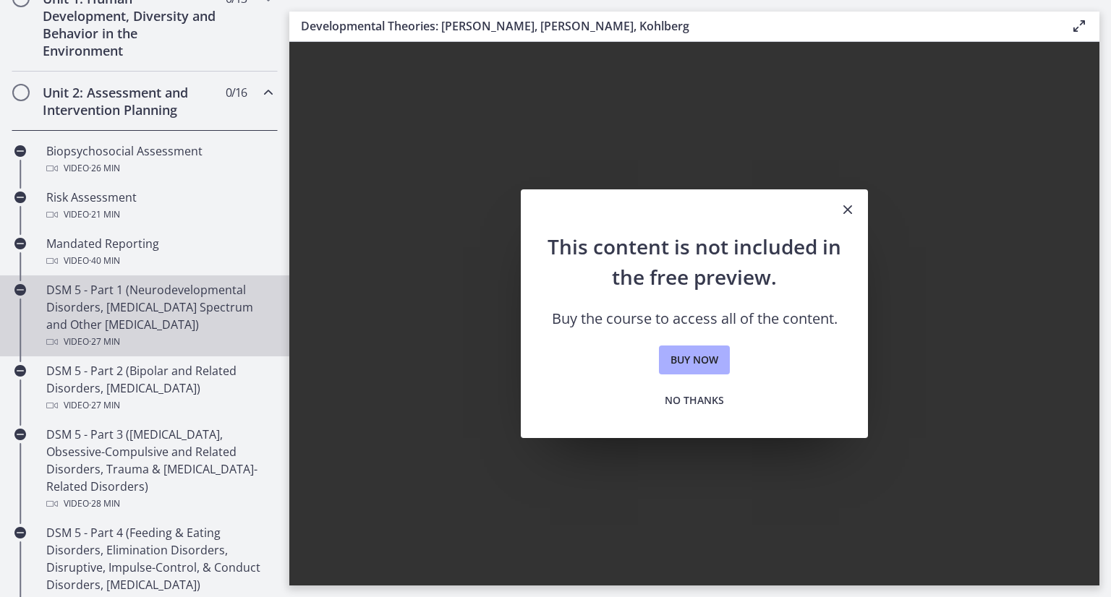
click at [176, 318] on div "DSM 5 - Part 1 (Neurodevelopmental Disorders, [MEDICAL_DATA] Spectrum and Other…" at bounding box center [159, 315] width 226 height 69
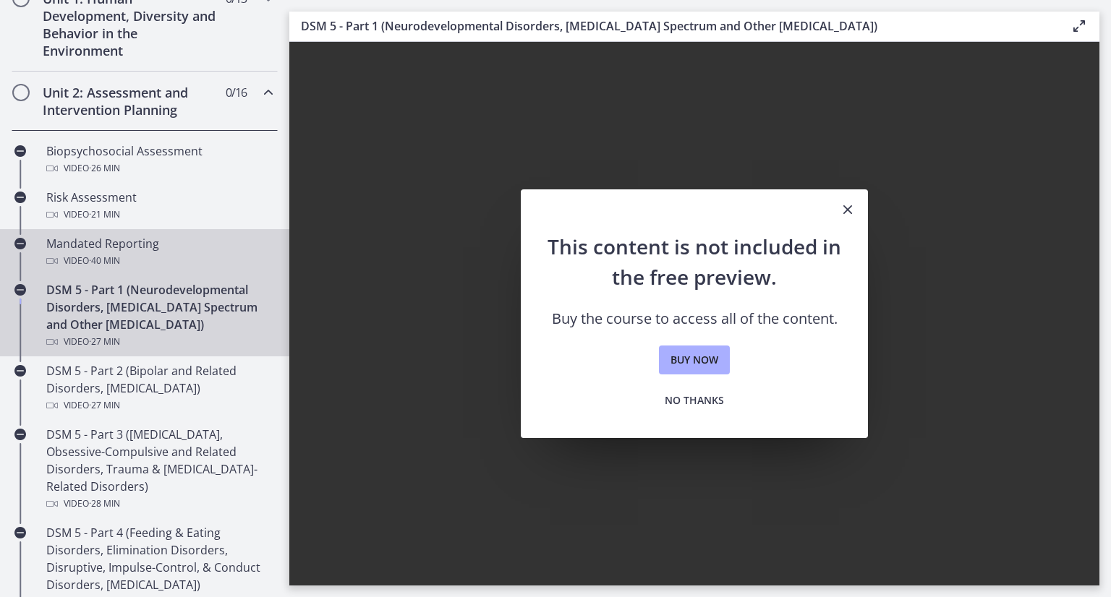
click at [87, 258] on div "Video · 40 min" at bounding box center [159, 260] width 226 height 17
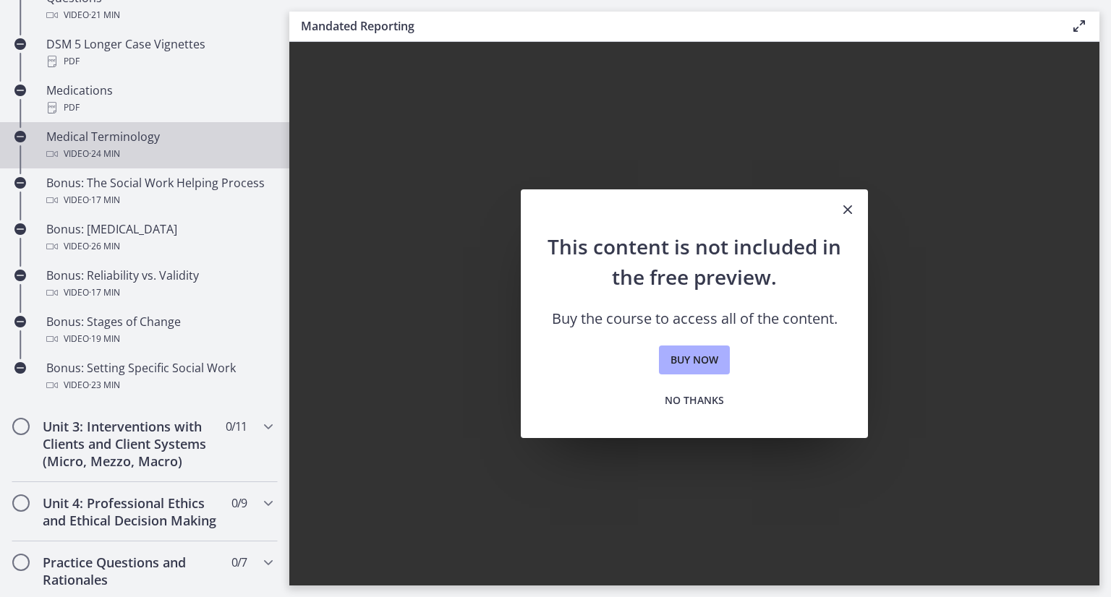
scroll to position [1374, 0]
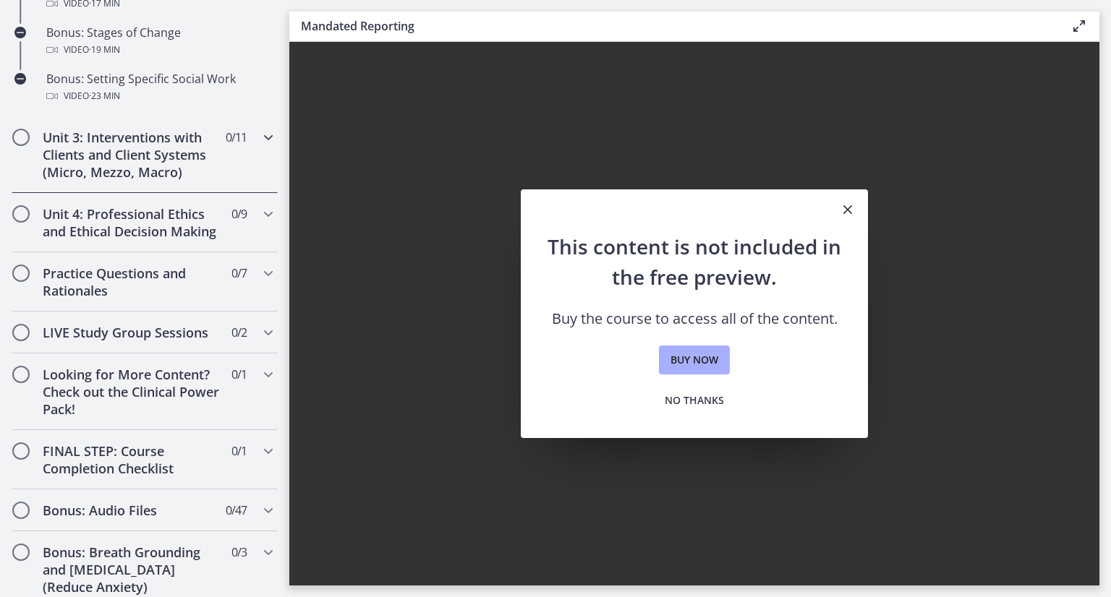
click at [217, 190] on div "Unit 3: Interventions with Clients and Client Systems (Micro, Mezzo, Macro) 0 /…" at bounding box center [145, 154] width 266 height 77
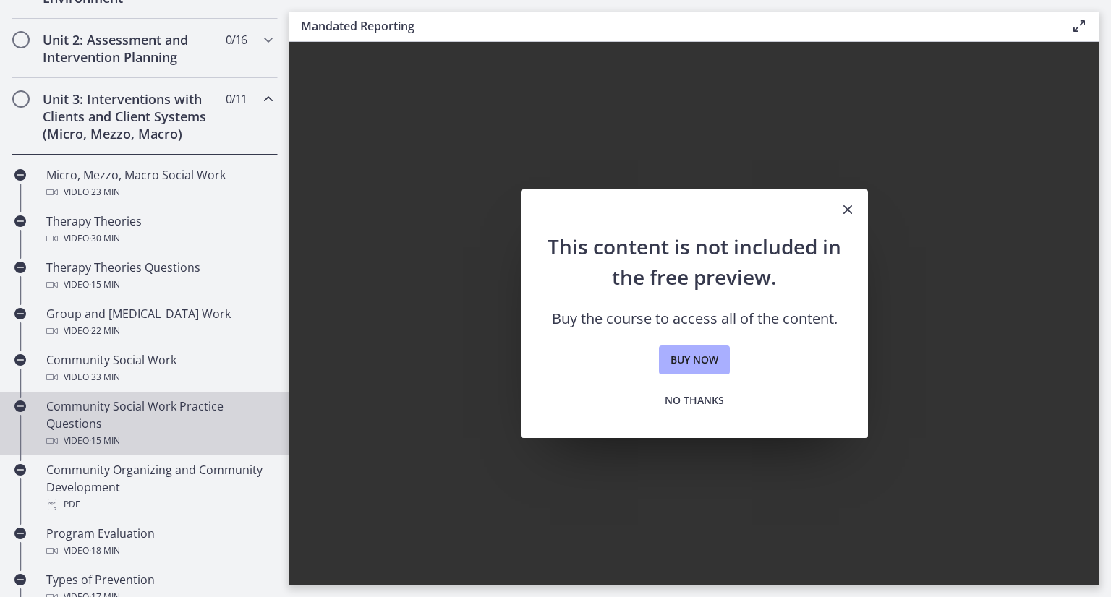
scroll to position [365, 0]
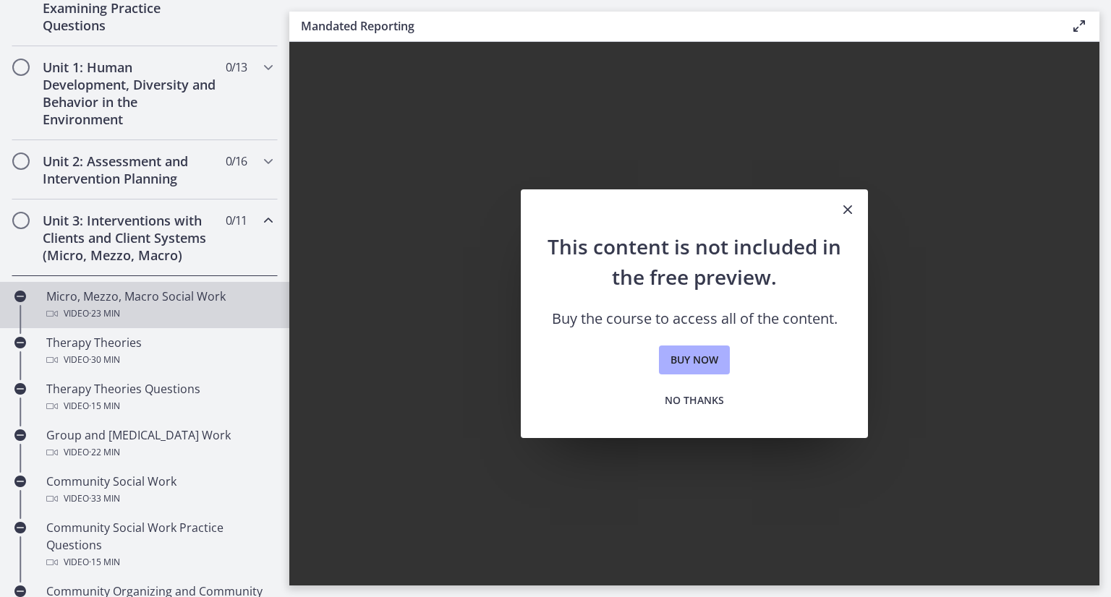
click at [129, 296] on div "Micro, Mezzo, Macro Social Work Video · 23 min" at bounding box center [159, 305] width 226 height 35
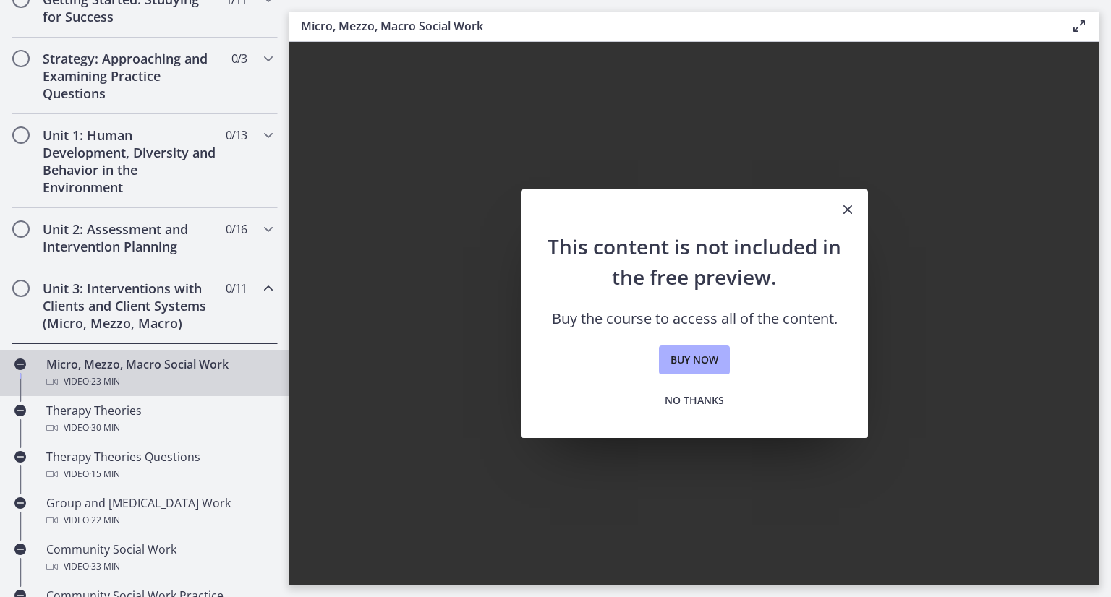
scroll to position [296, 0]
click at [853, 217] on icon "Close" at bounding box center [847, 209] width 17 height 17
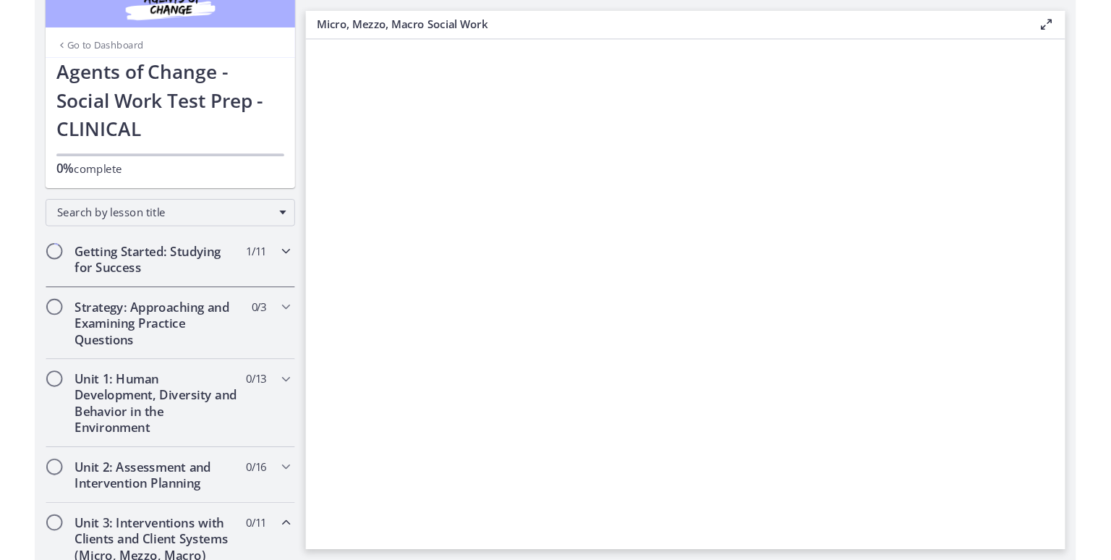
scroll to position [0, 0]
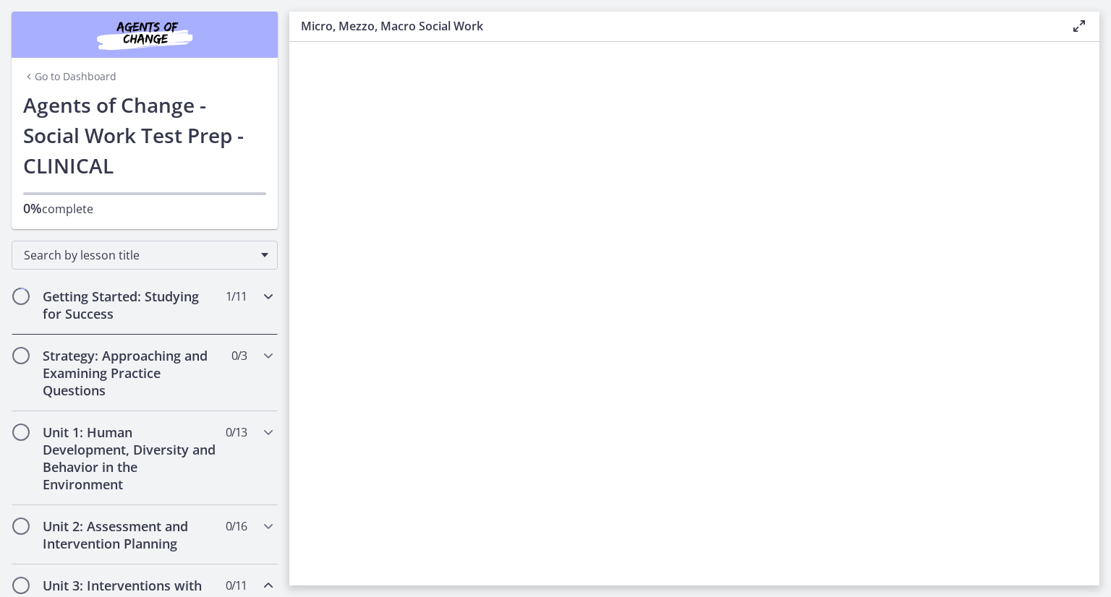
click at [105, 309] on h2 "Getting Started: Studying for Success" at bounding box center [131, 305] width 176 height 35
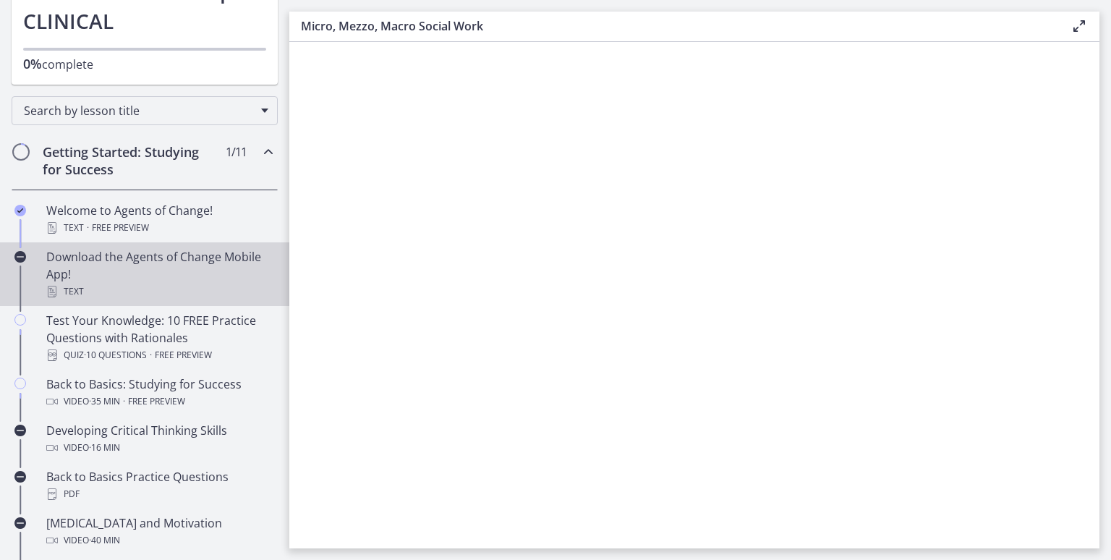
scroll to position [217, 0]
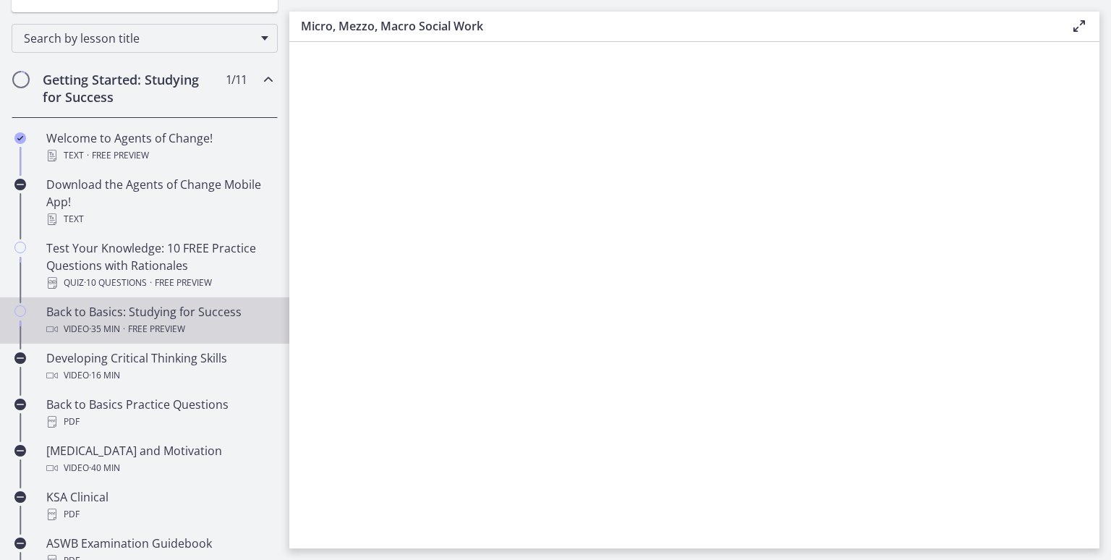
click at [143, 318] on div "Back to Basics: Studying for Success Video · 35 min · Free preview" at bounding box center [159, 320] width 226 height 35
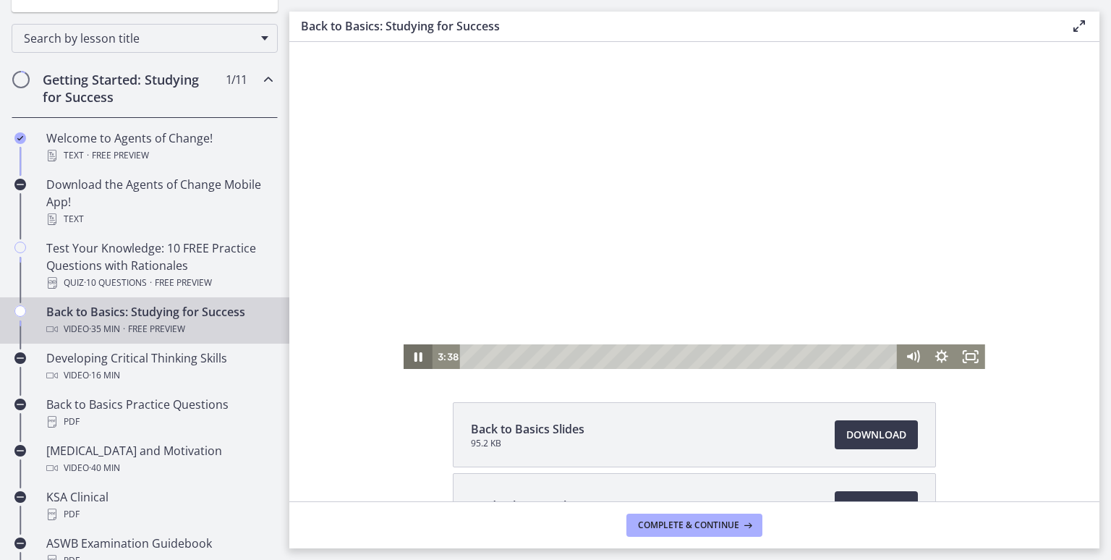
click at [412, 355] on icon "Pause" at bounding box center [418, 356] width 29 height 25
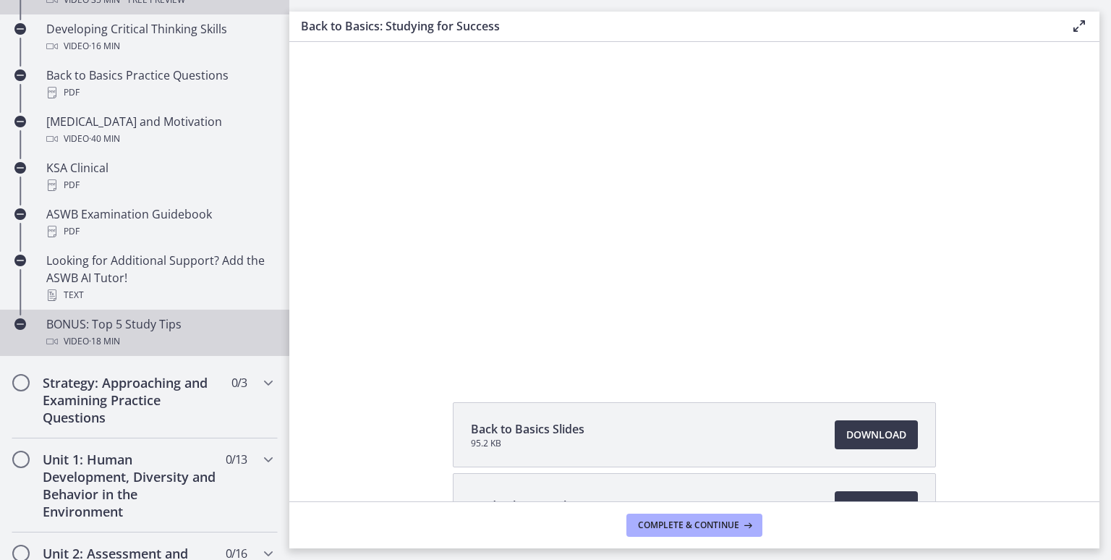
scroll to position [579, 0]
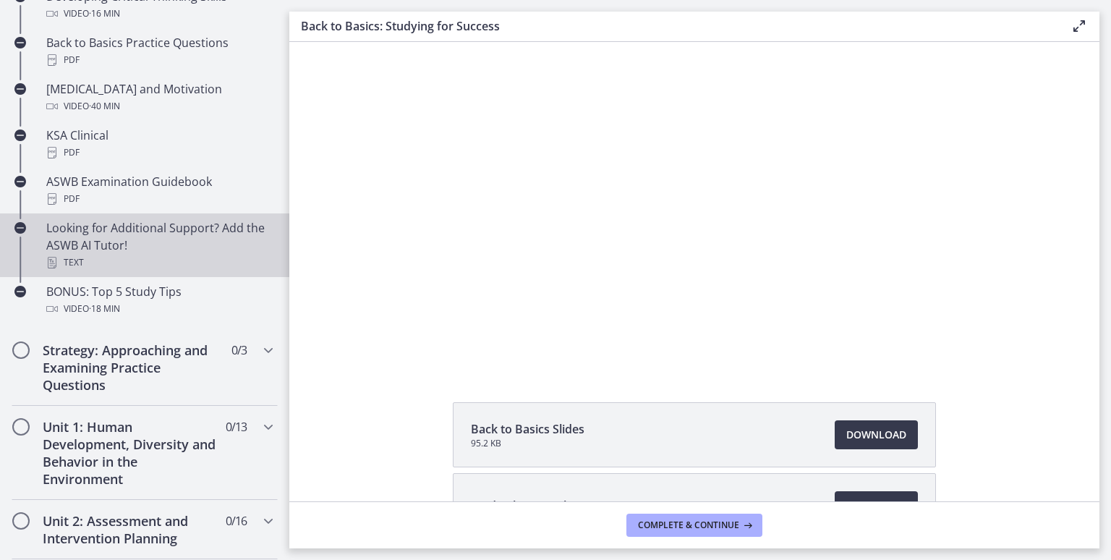
click at [125, 257] on div "Text" at bounding box center [159, 262] width 226 height 17
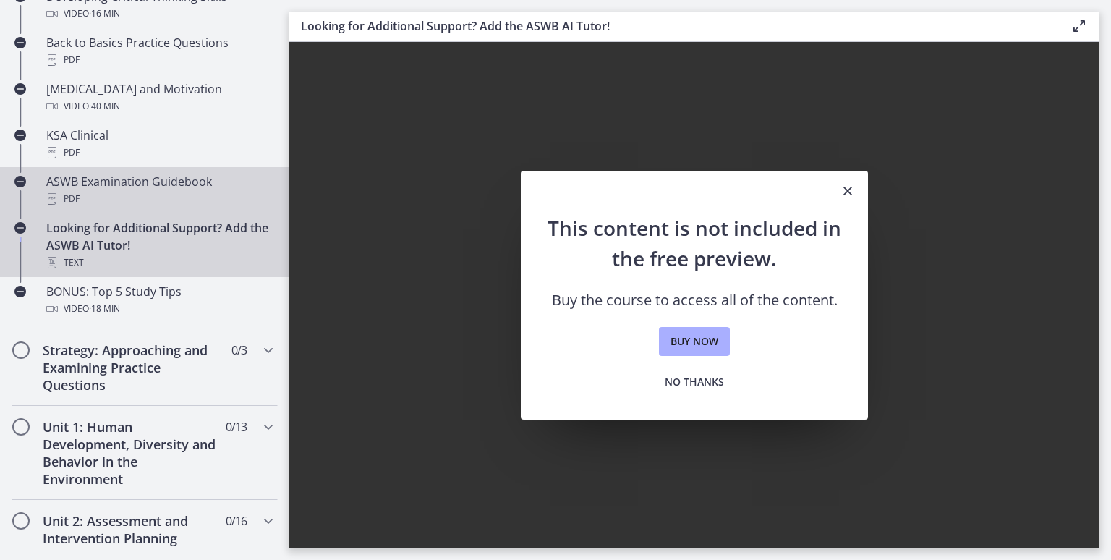
click at [130, 176] on div "ASWB Examination Guidebook PDF" at bounding box center [159, 190] width 226 height 35
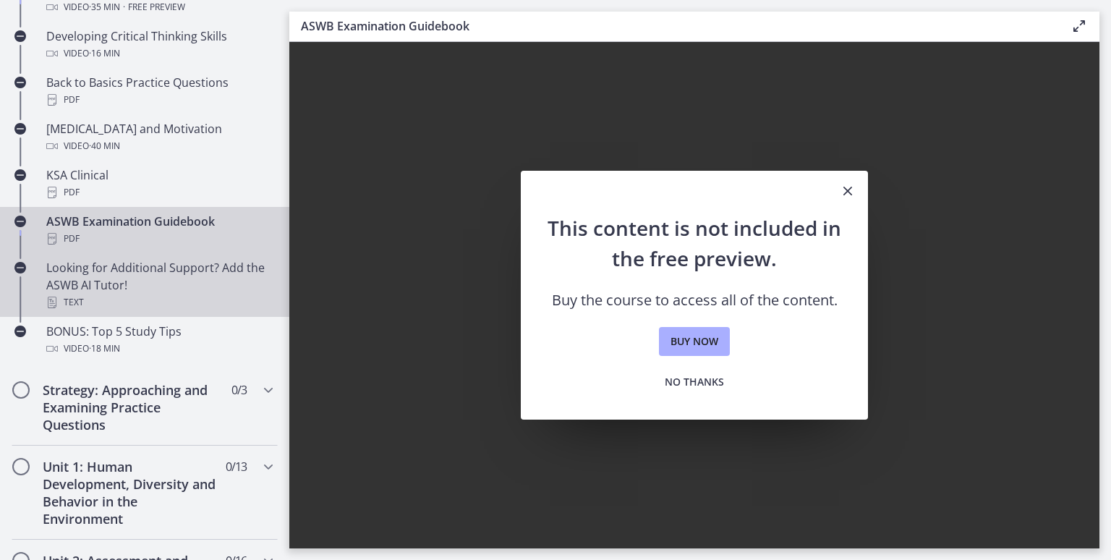
scroll to position [506, 0]
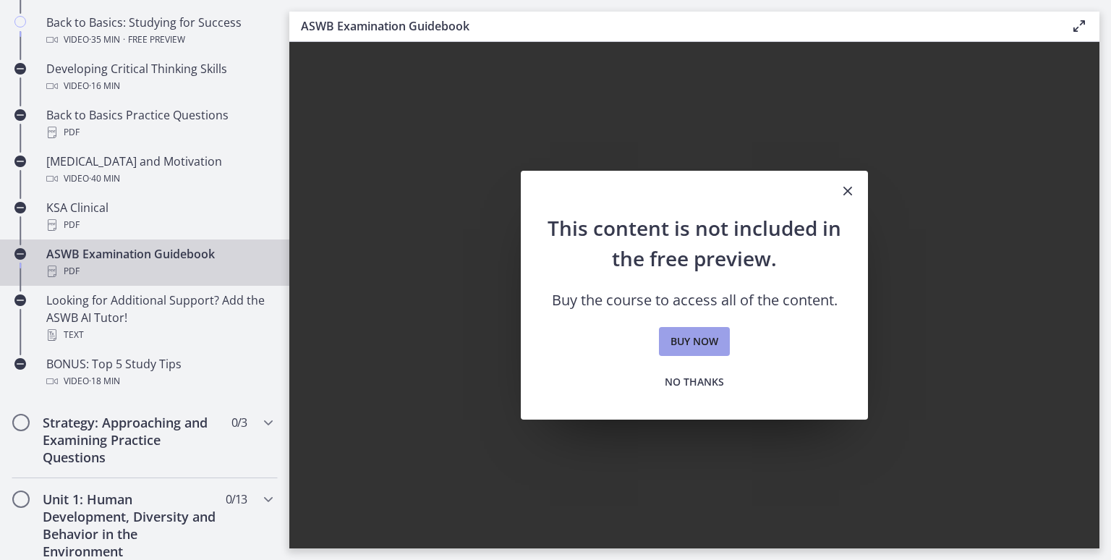
click at [690, 342] on span "Buy now" at bounding box center [694, 341] width 48 height 17
